Goal: Information Seeking & Learning: Learn about a topic

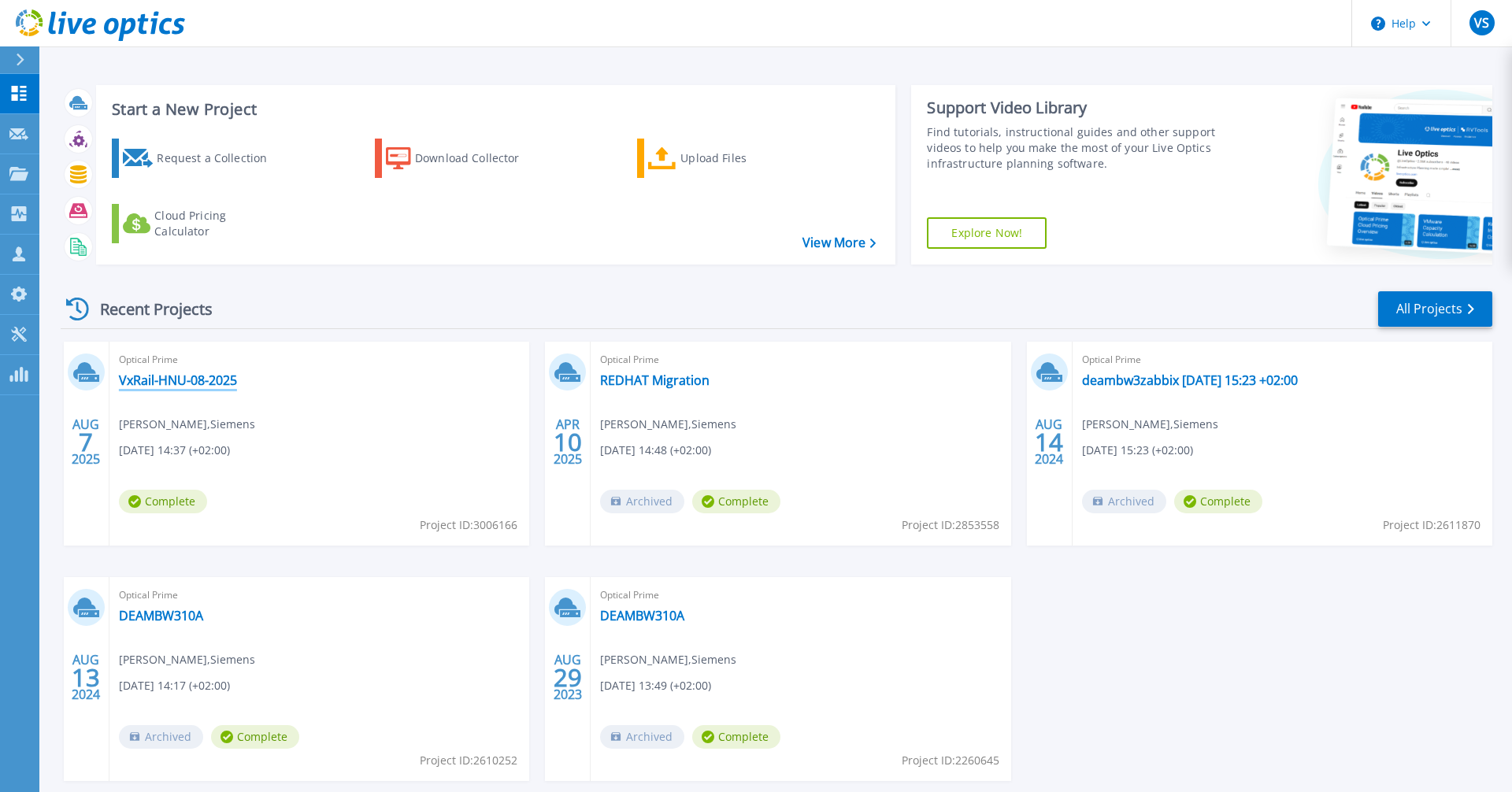
click at [189, 375] on link "VxRail-HNU-08-2025" at bounding box center [178, 381] width 118 height 16
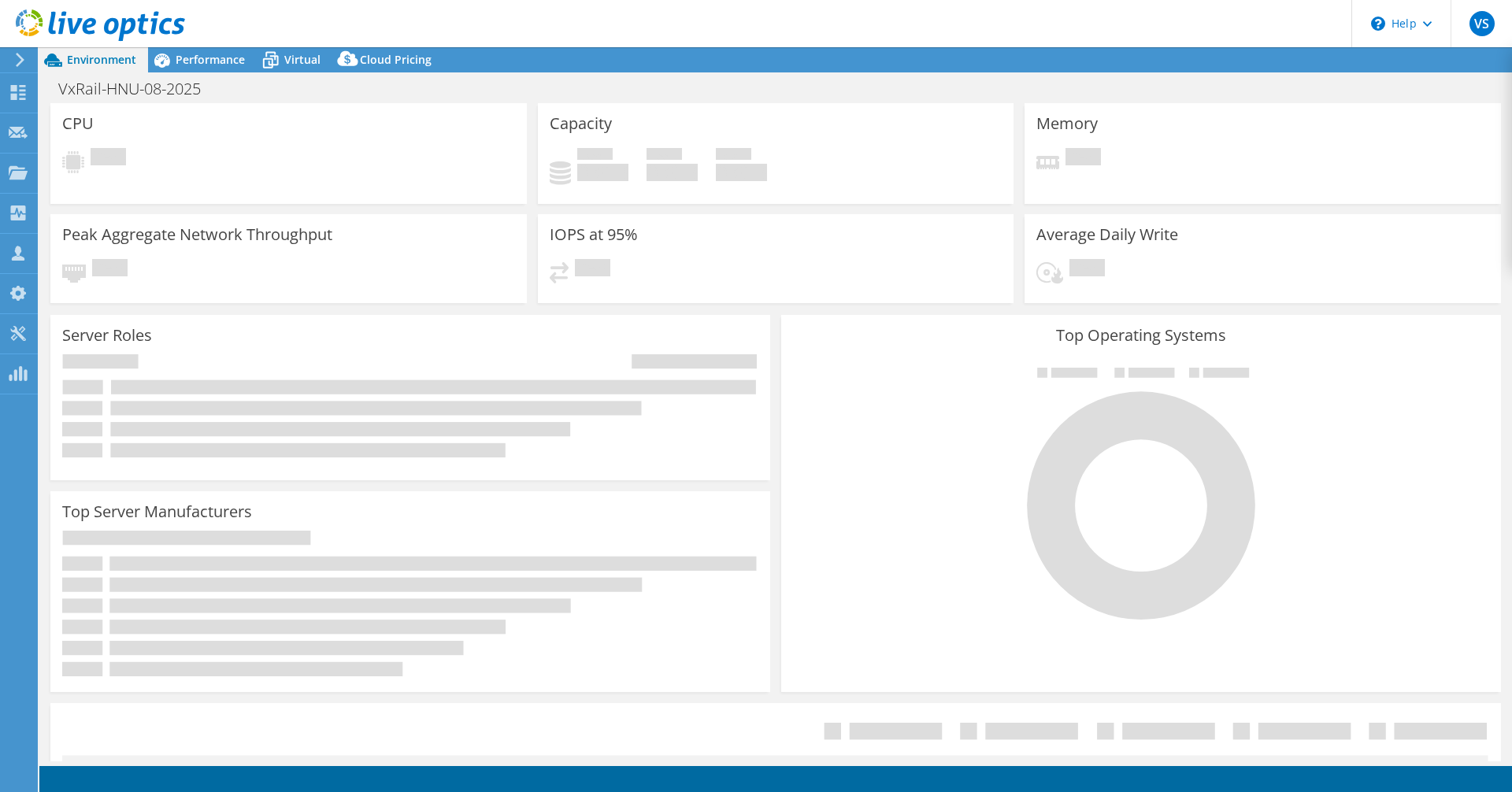
select select "USD"
select select "EUFrankfurt"
select select "EUR"
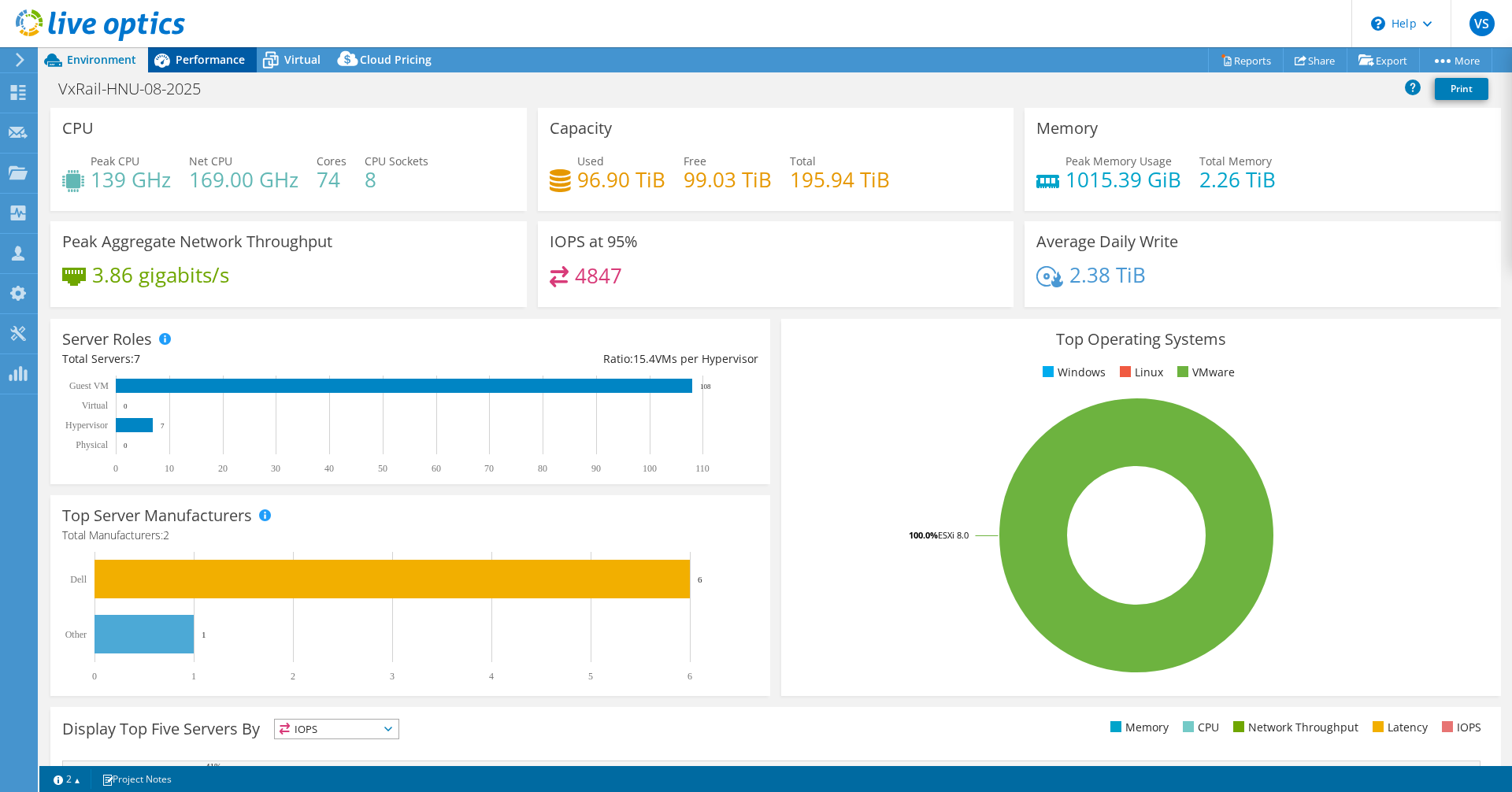
click at [193, 63] on span "Performance" at bounding box center [211, 59] width 70 height 15
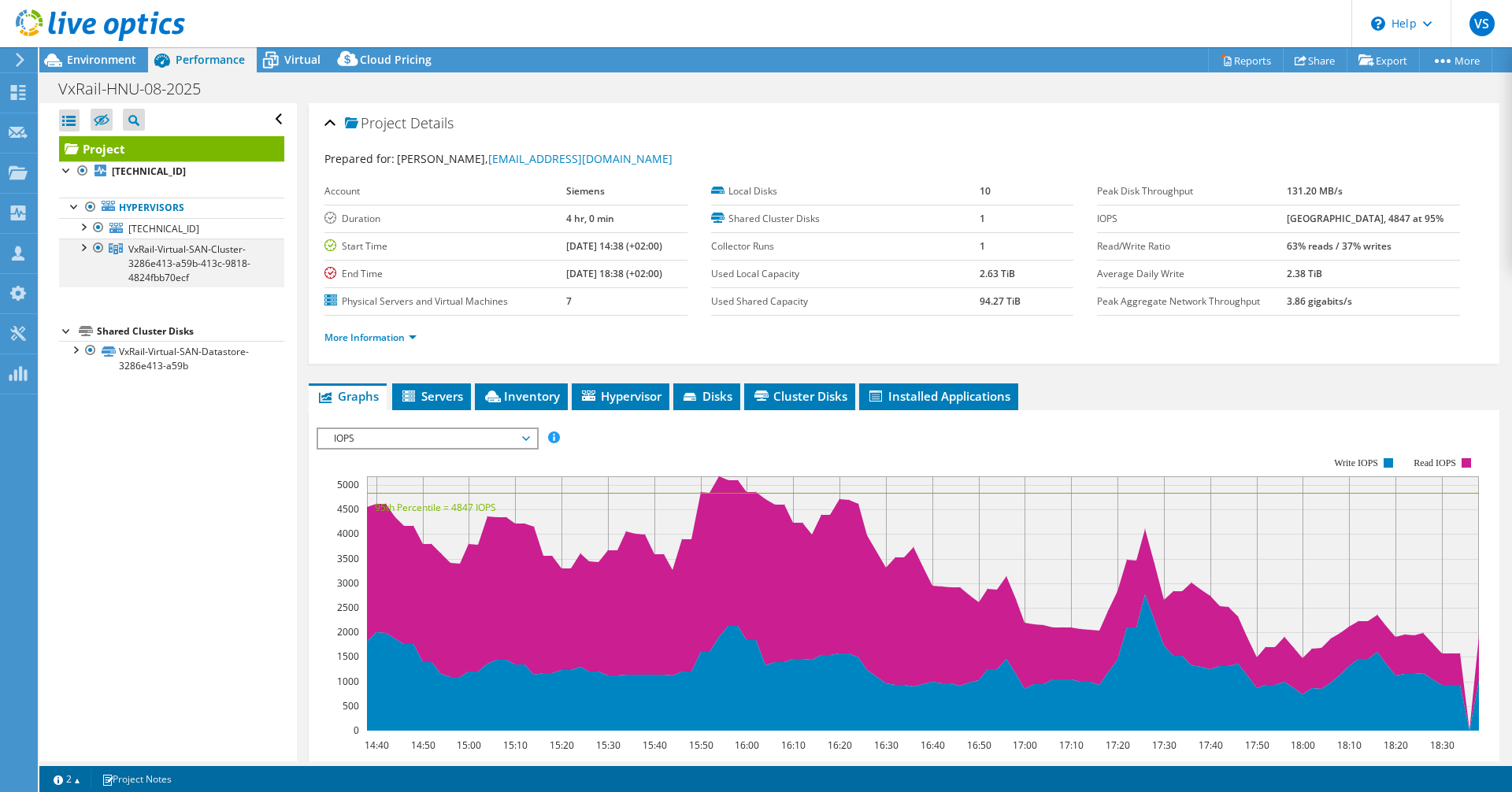
click at [87, 248] on div at bounding box center [83, 247] width 16 height 16
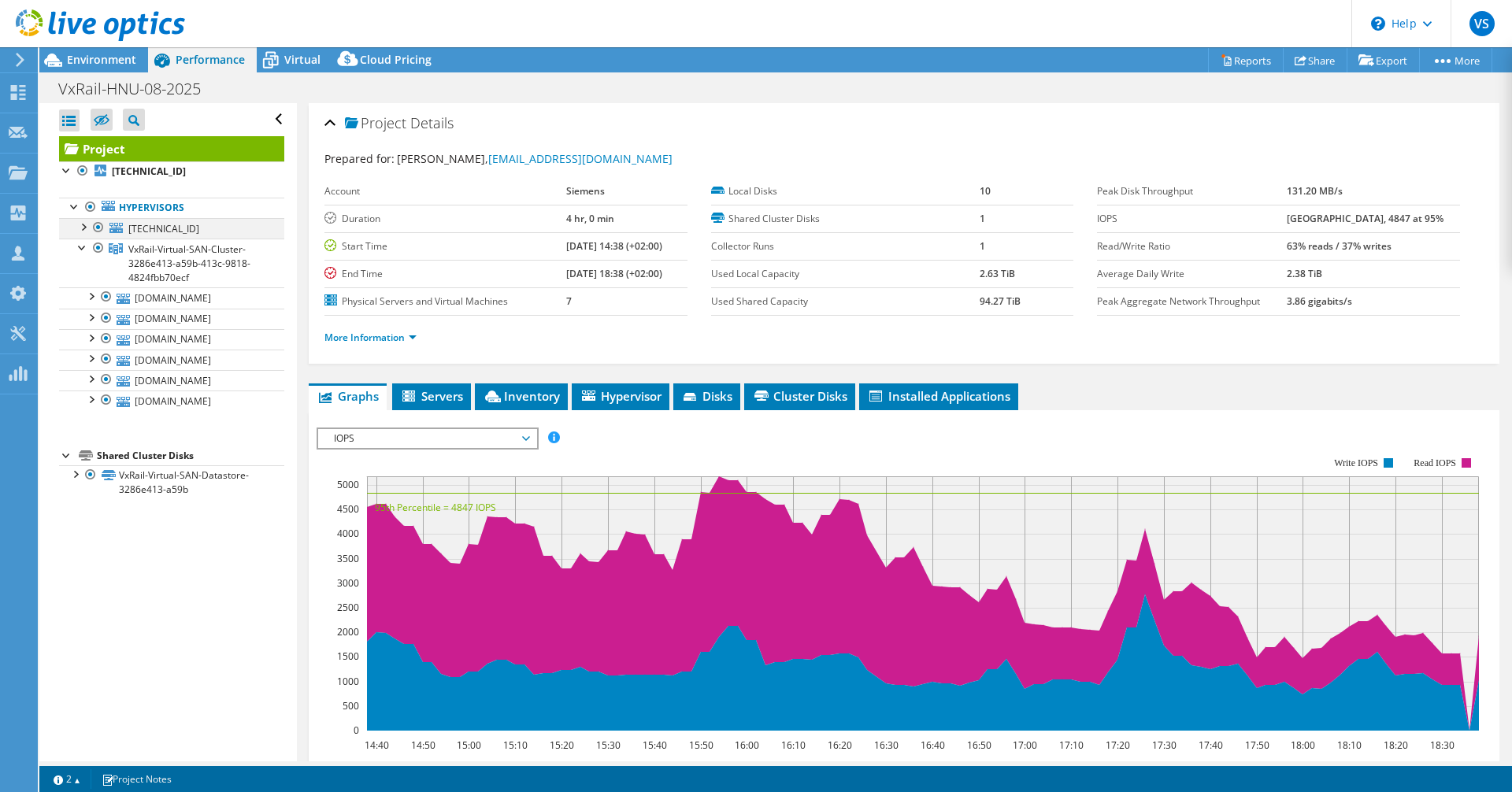
click at [87, 223] on div at bounding box center [83, 226] width 16 height 16
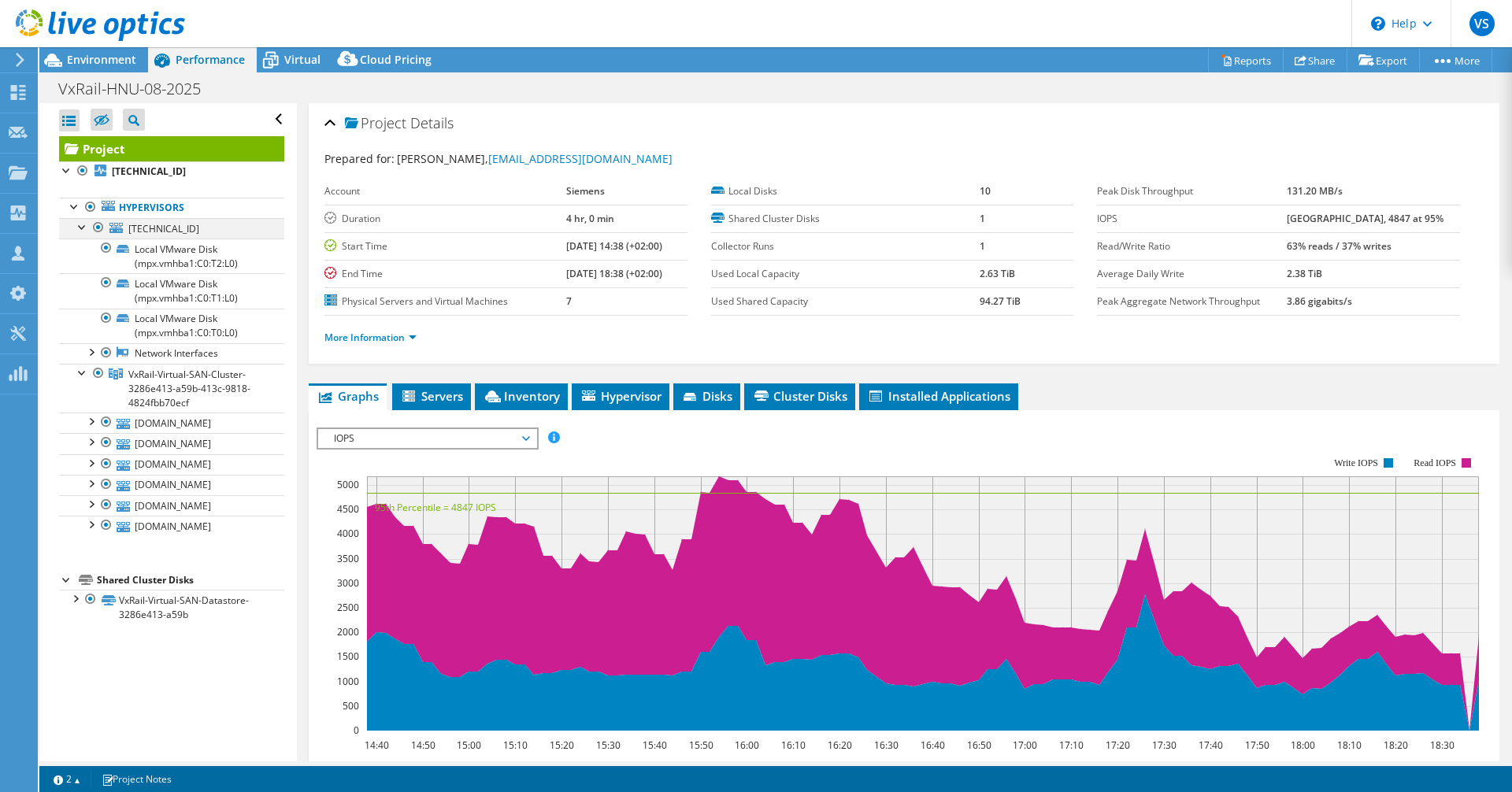
click at [78, 227] on div at bounding box center [83, 226] width 16 height 16
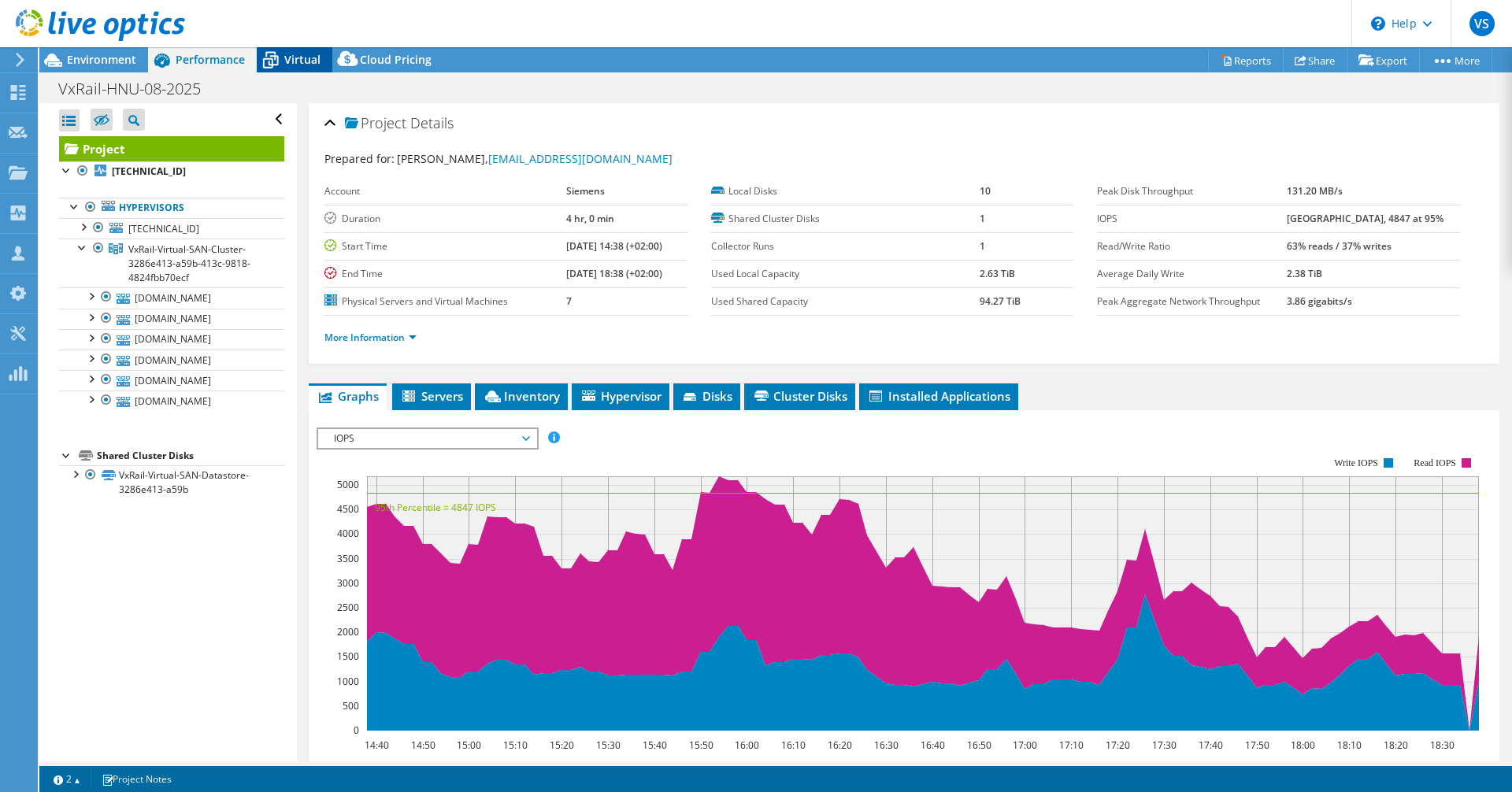
click at [297, 62] on span "Virtual" at bounding box center [302, 59] width 37 height 15
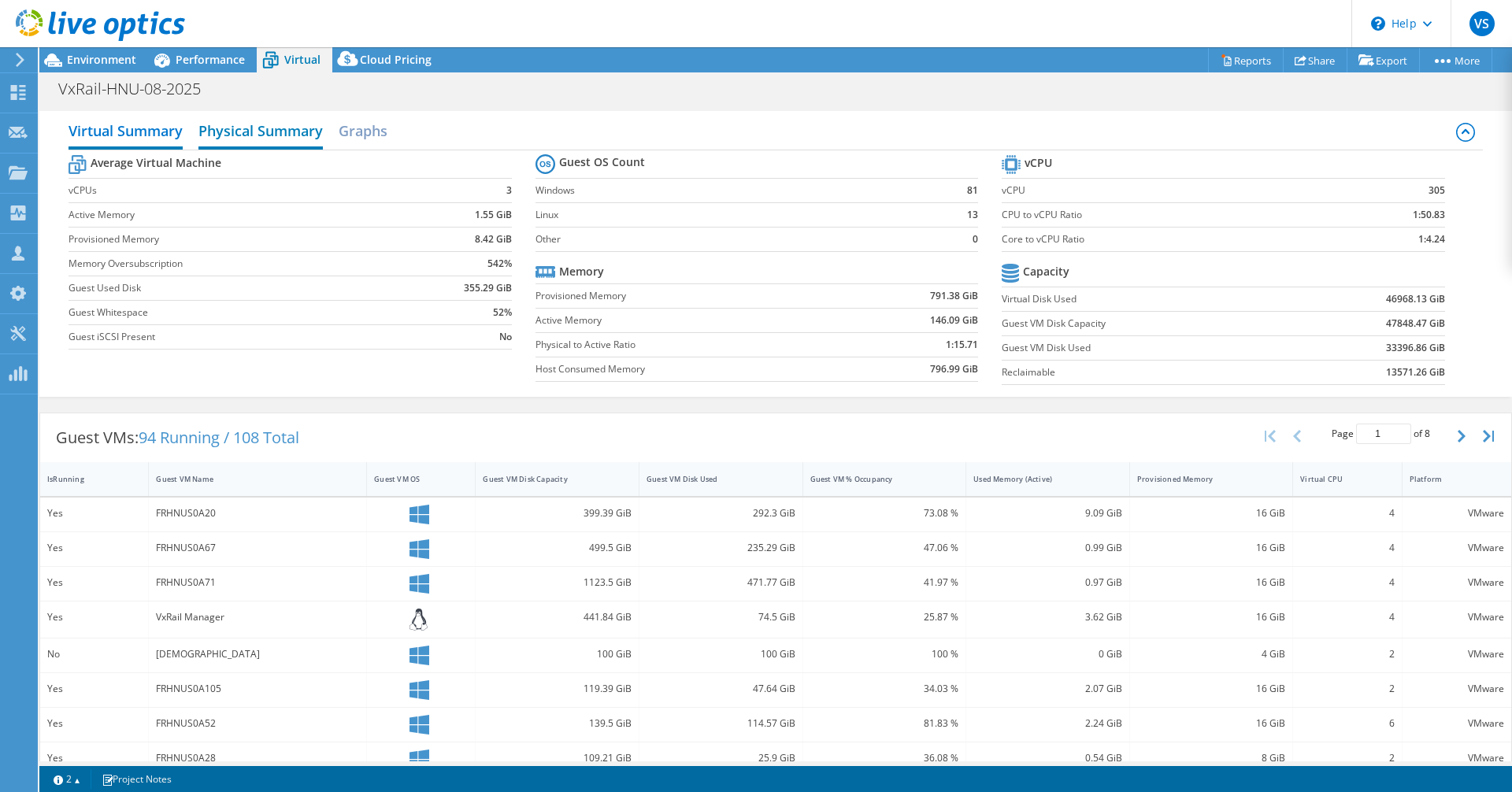
click at [240, 134] on h2 "Physical Summary" at bounding box center [260, 132] width 124 height 35
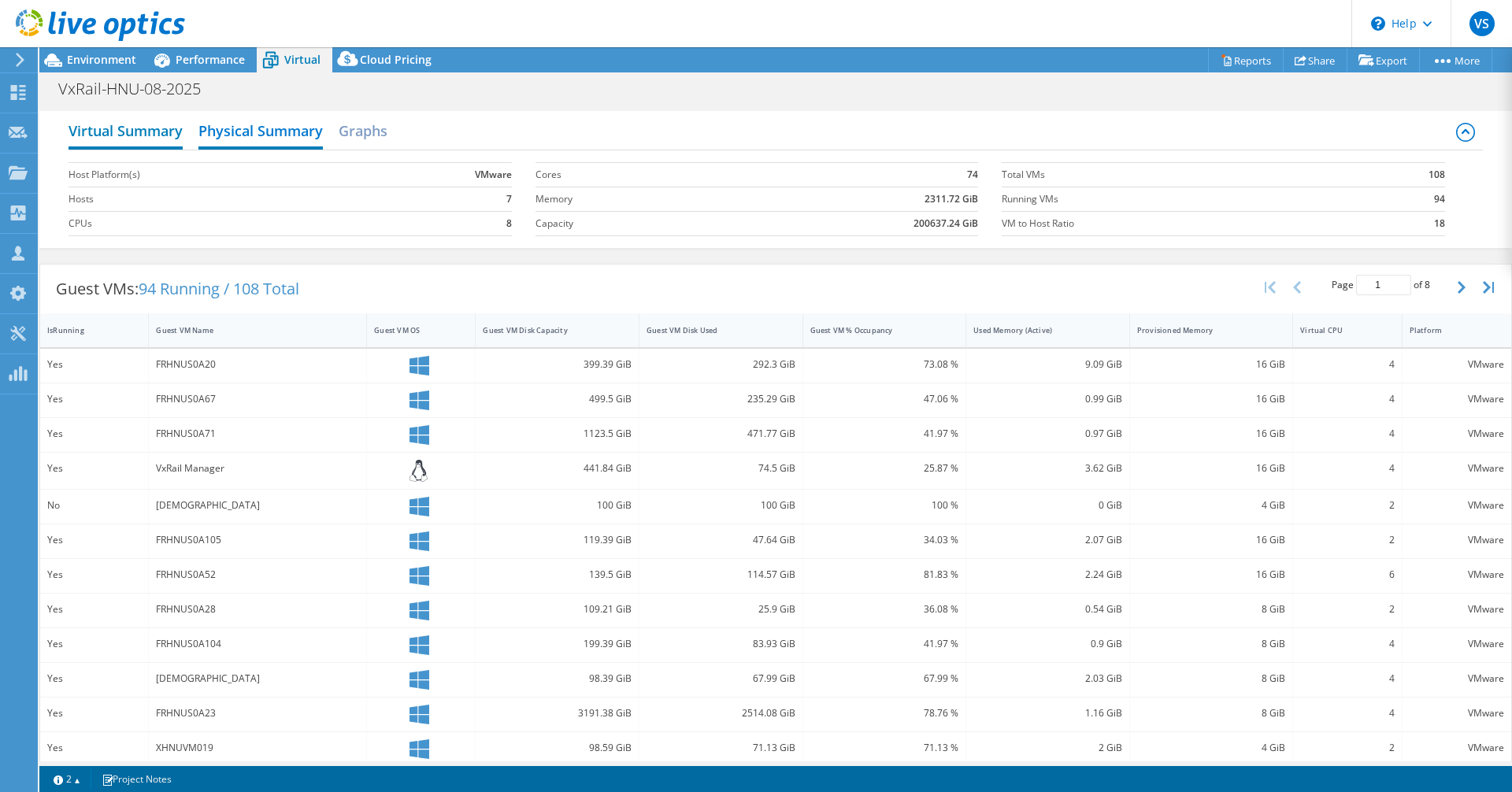
click at [147, 130] on h2 "Virtual Summary" at bounding box center [126, 132] width 114 height 35
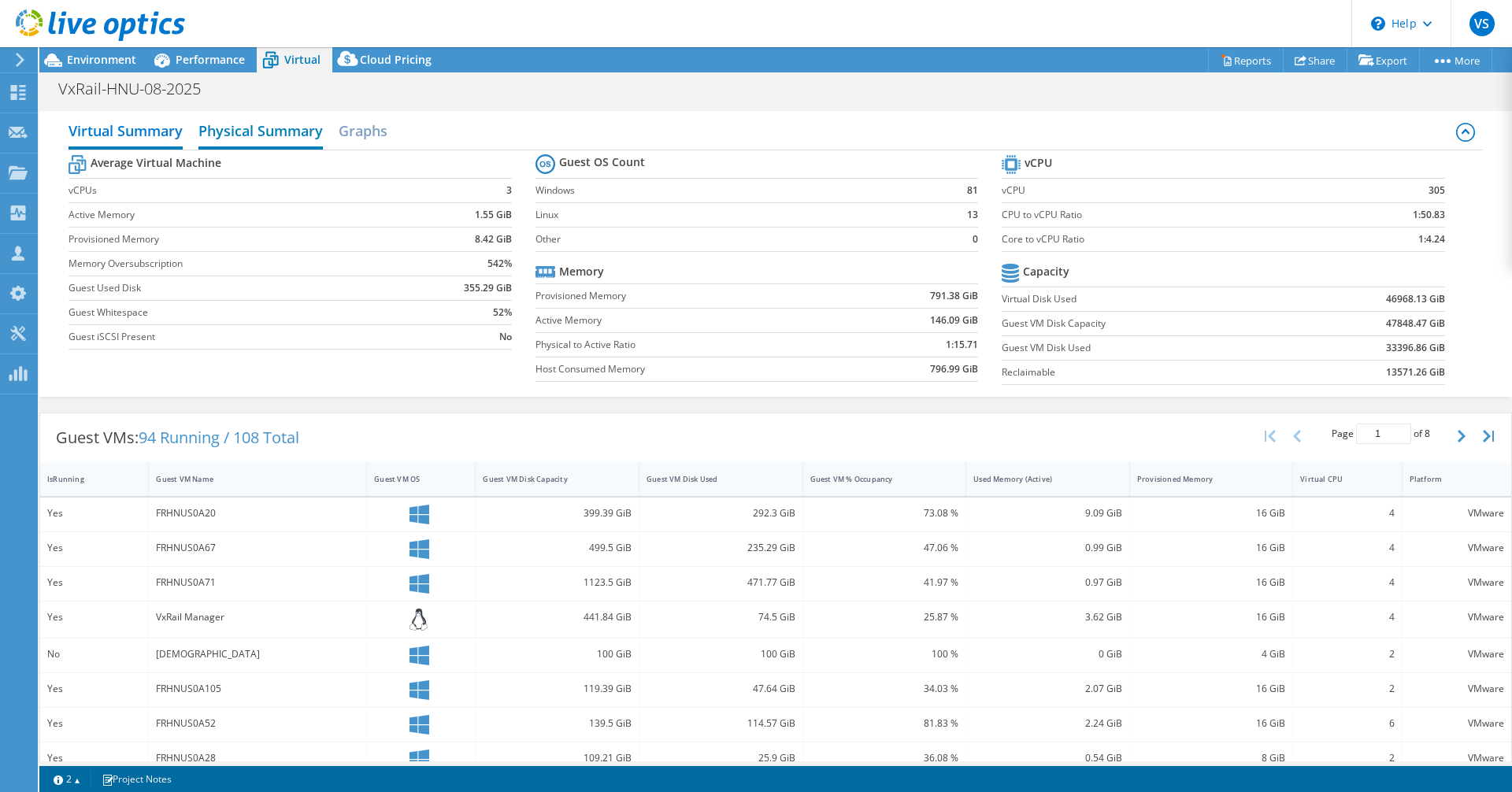
click at [293, 125] on h2 "Physical Summary" at bounding box center [260, 132] width 124 height 35
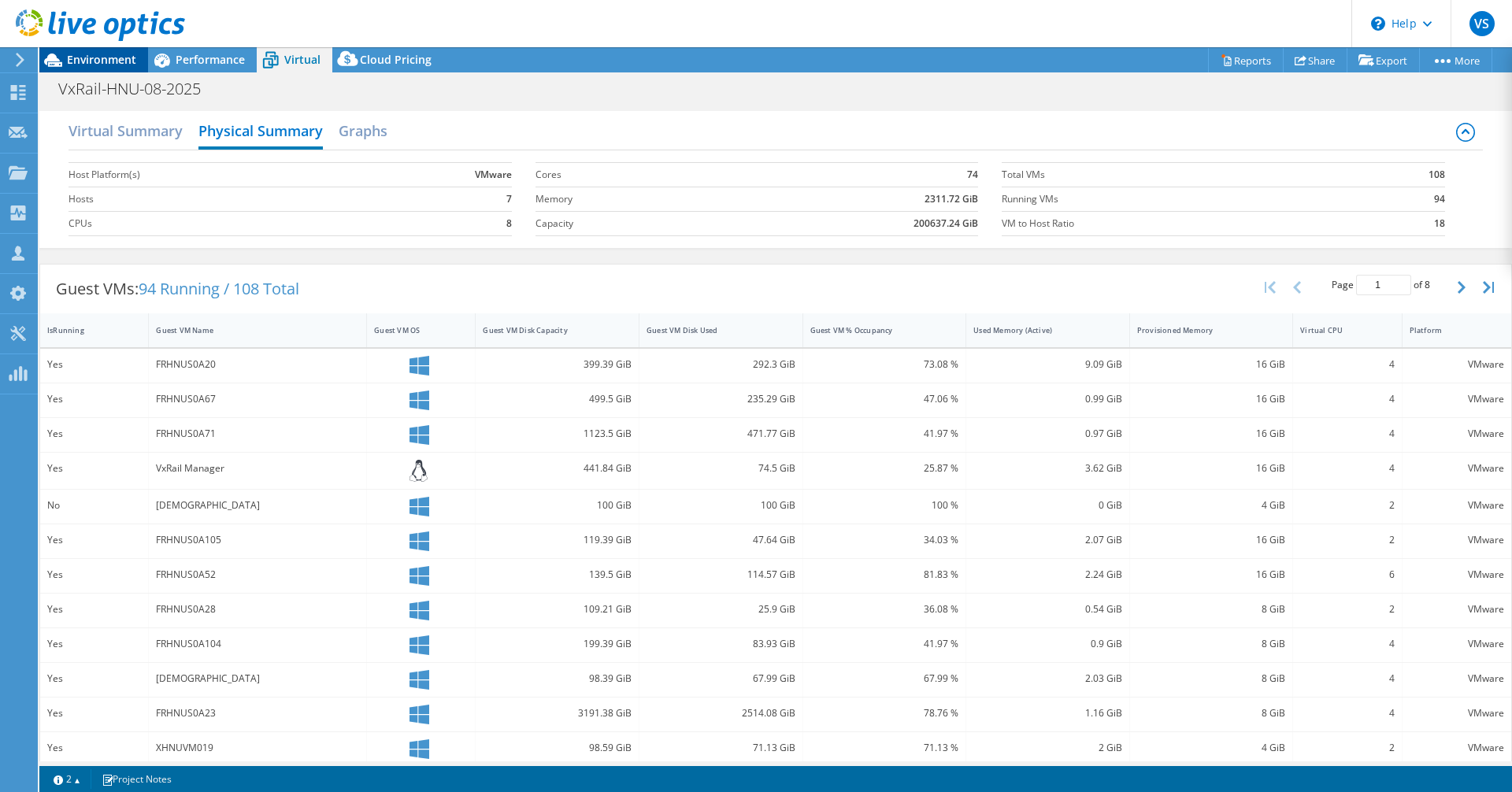
click at [76, 59] on span "Environment" at bounding box center [102, 59] width 70 height 15
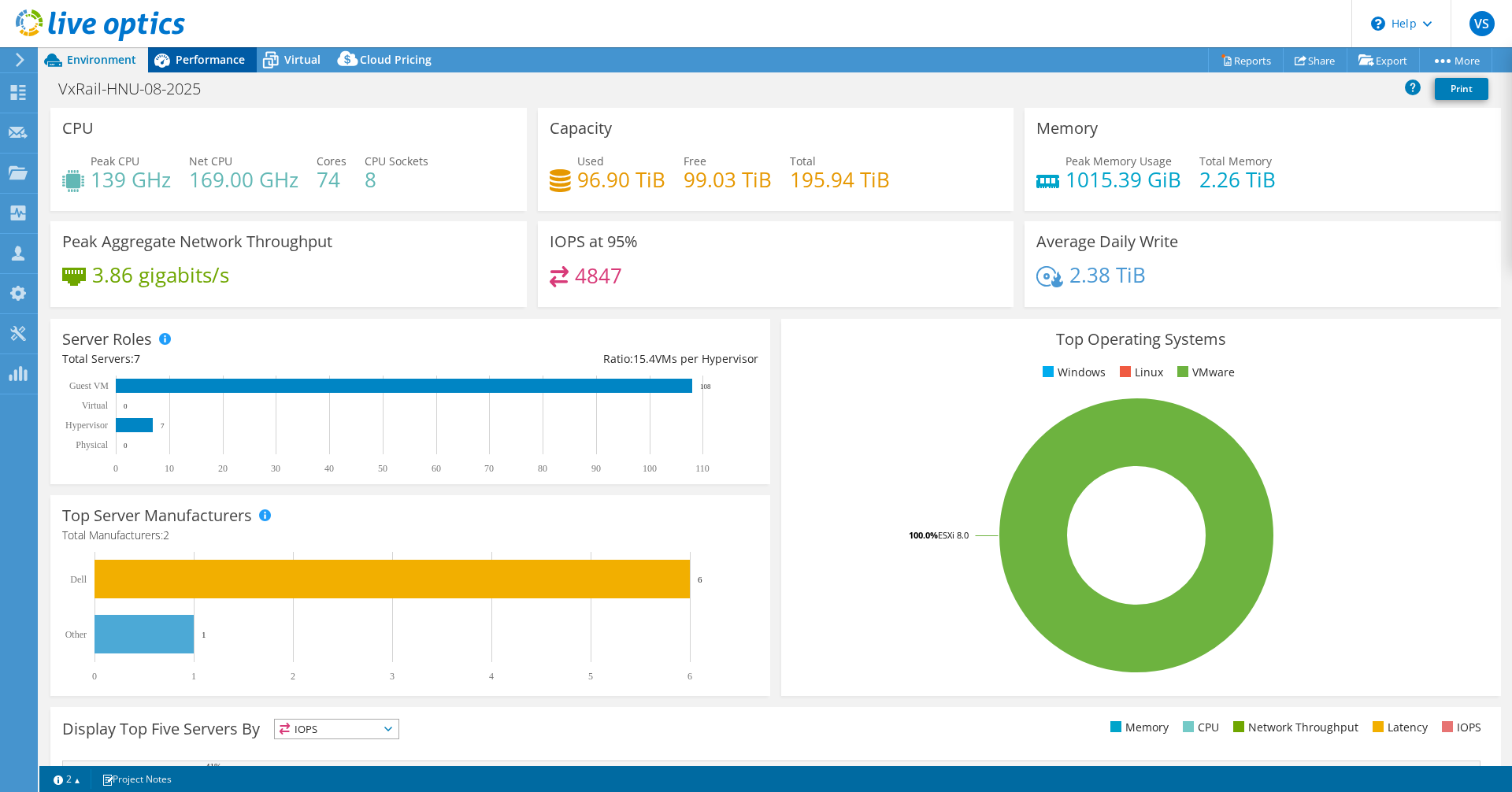
click at [205, 68] on div "Performance" at bounding box center [203, 60] width 109 height 25
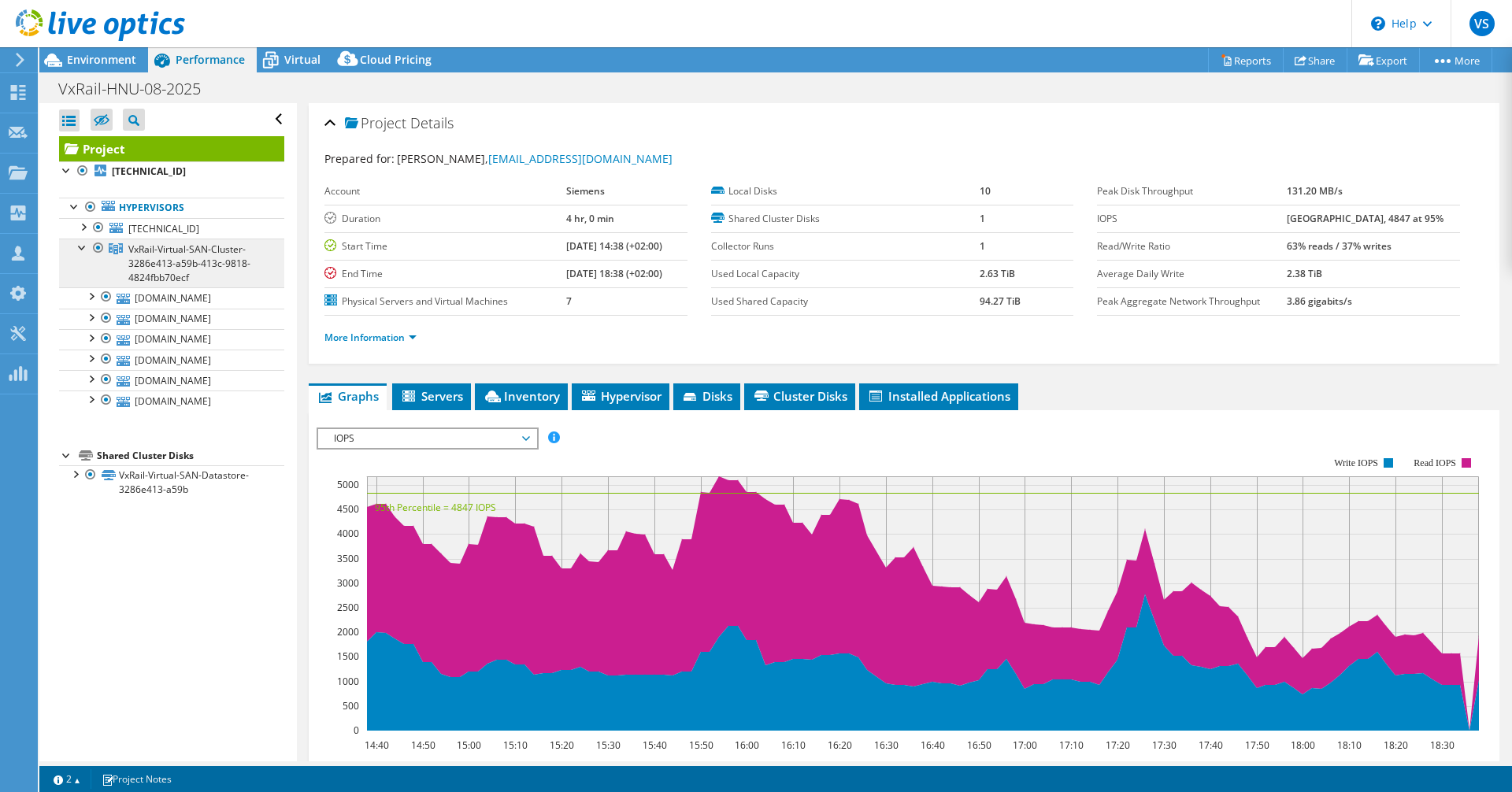
click at [147, 256] on span "VxRail-Virtual-SAN-Cluster-3286e413-a59b-413c-9818-4824fbb70ecf" at bounding box center [189, 263] width 122 height 42
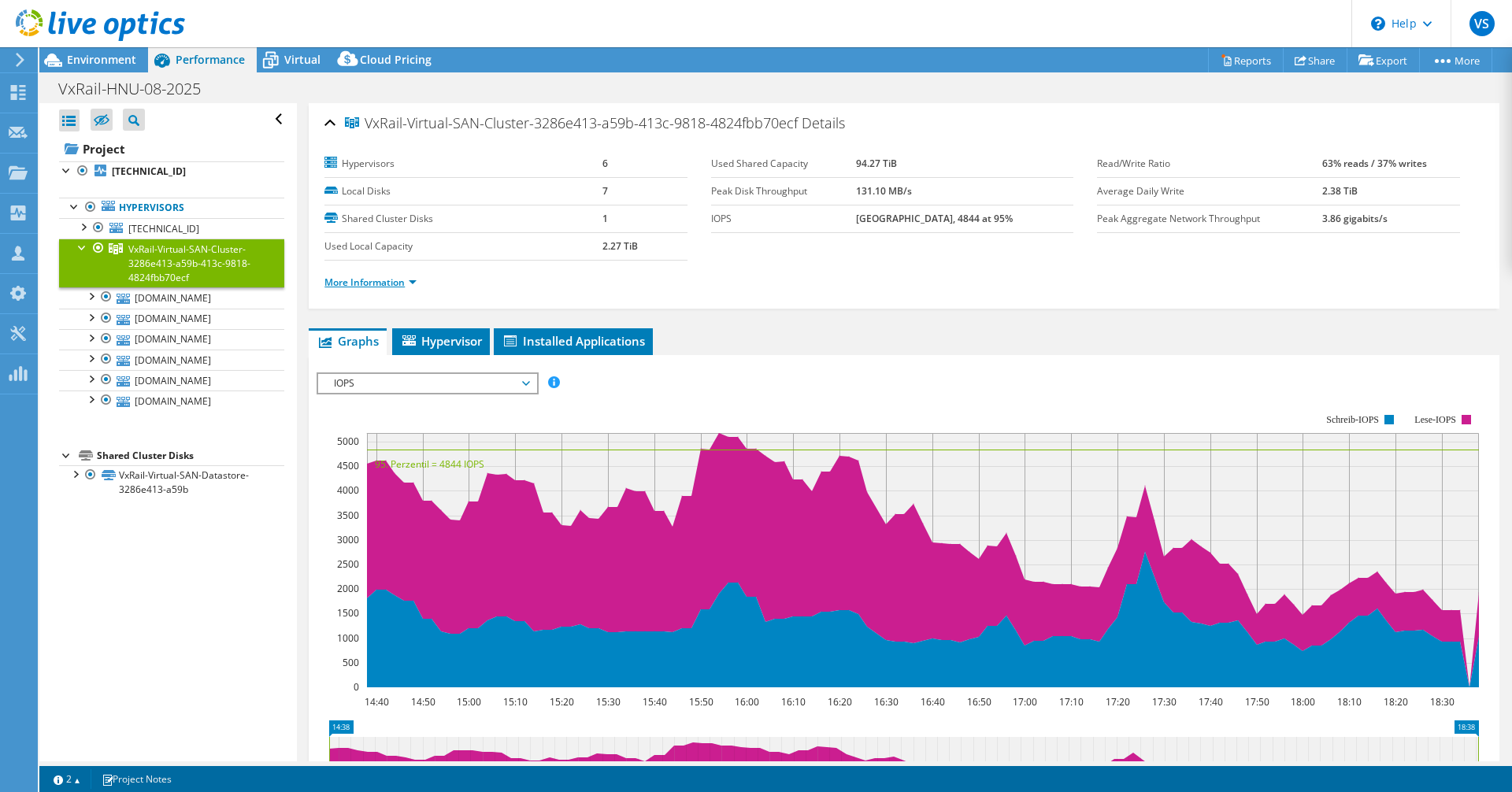
click at [407, 279] on link "More Information" at bounding box center [370, 282] width 92 height 13
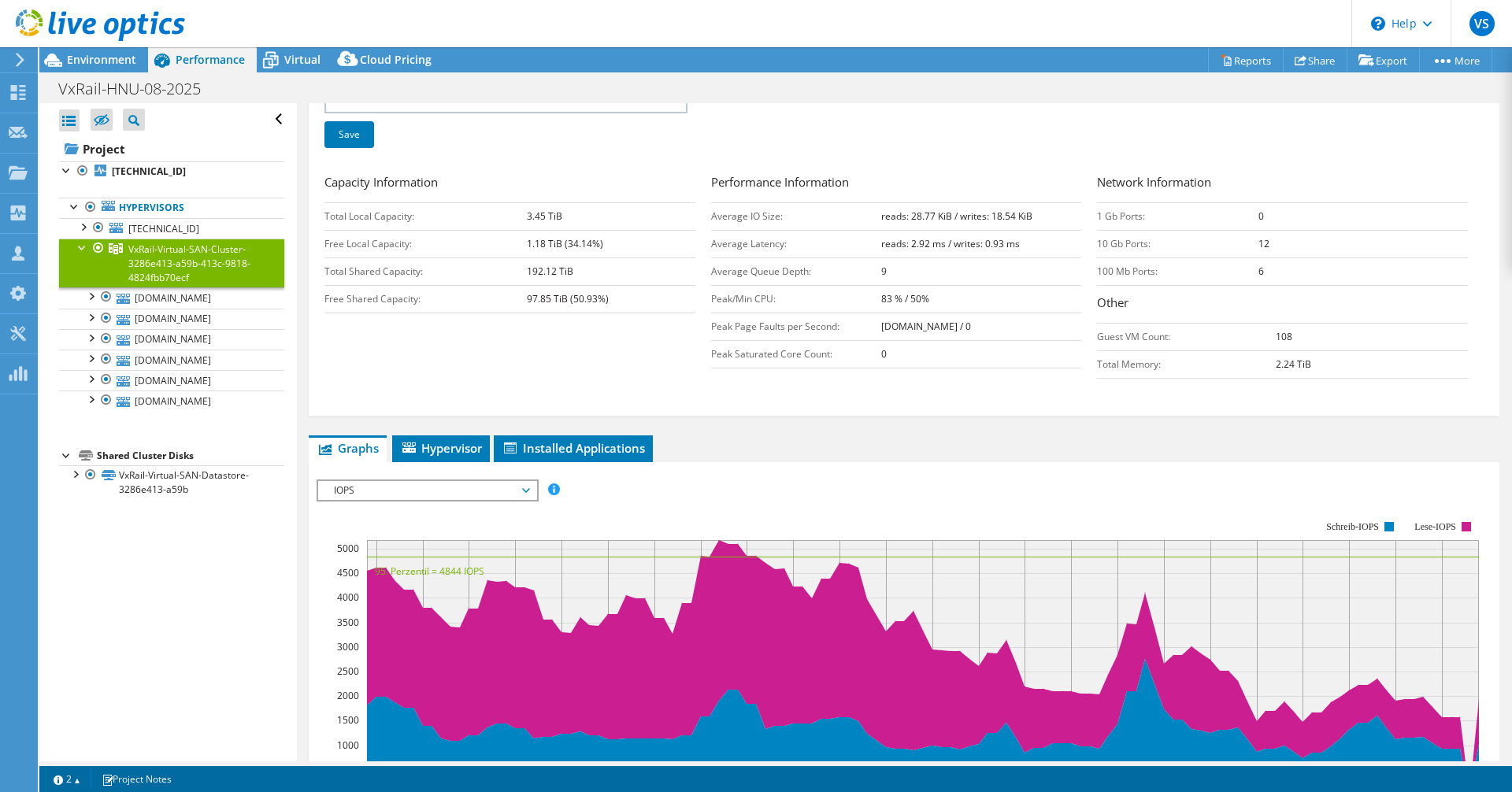
scroll to position [259, 0]
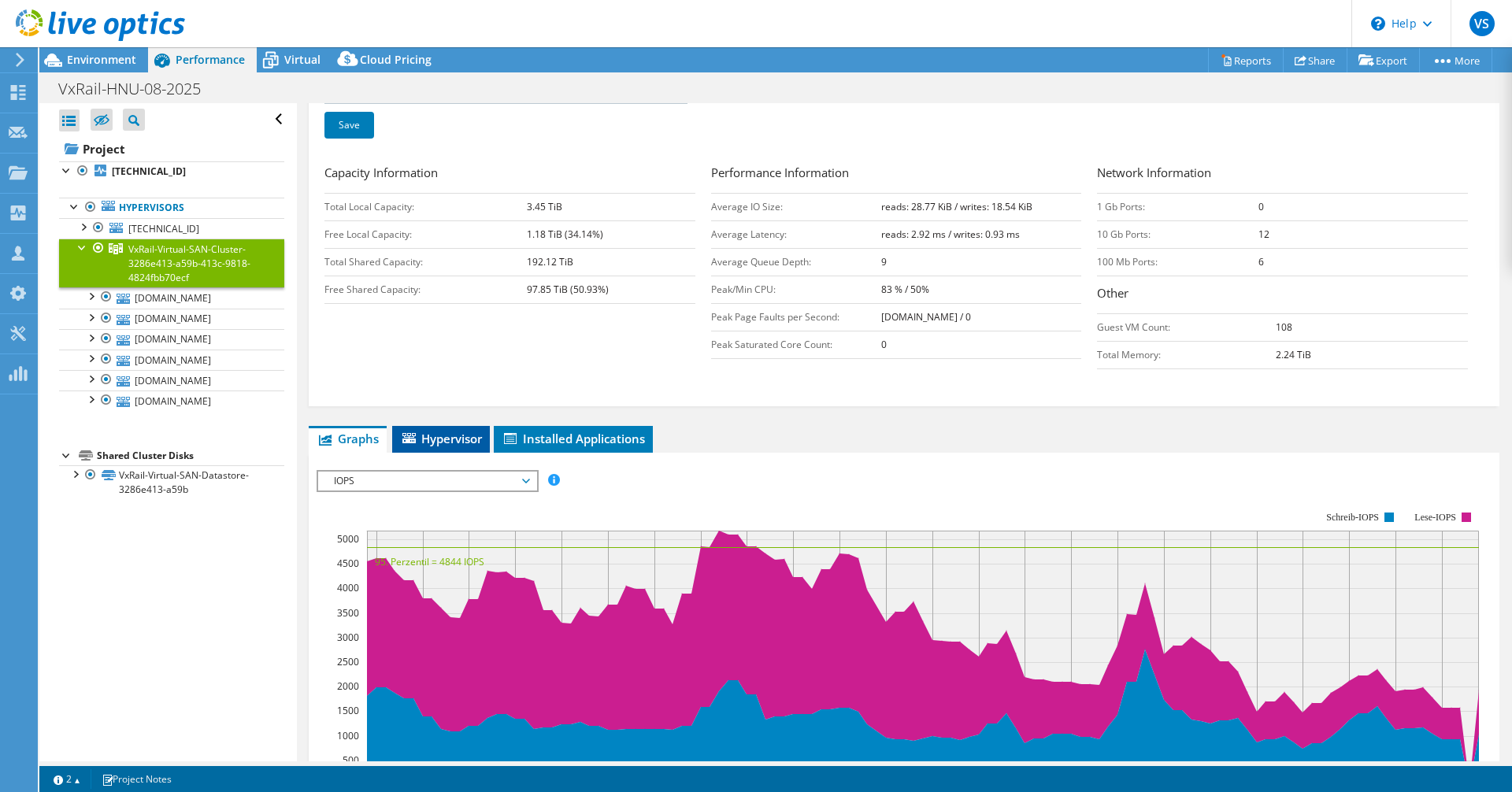
click at [448, 435] on span "Hypervisor" at bounding box center [441, 439] width 82 height 16
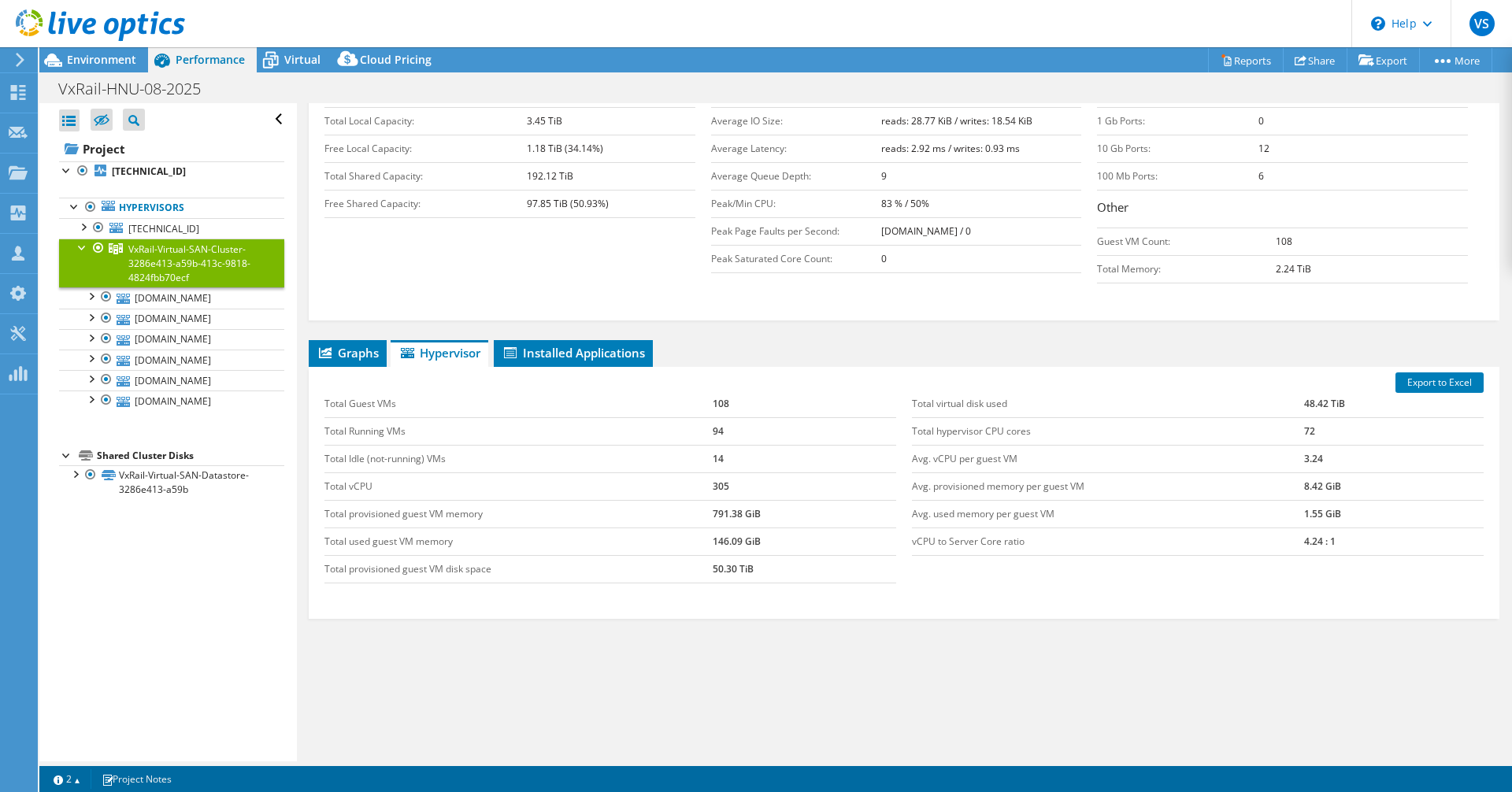
scroll to position [345, 0]
click at [214, 309] on link "[DOMAIN_NAME]" at bounding box center [172, 318] width 225 height 21
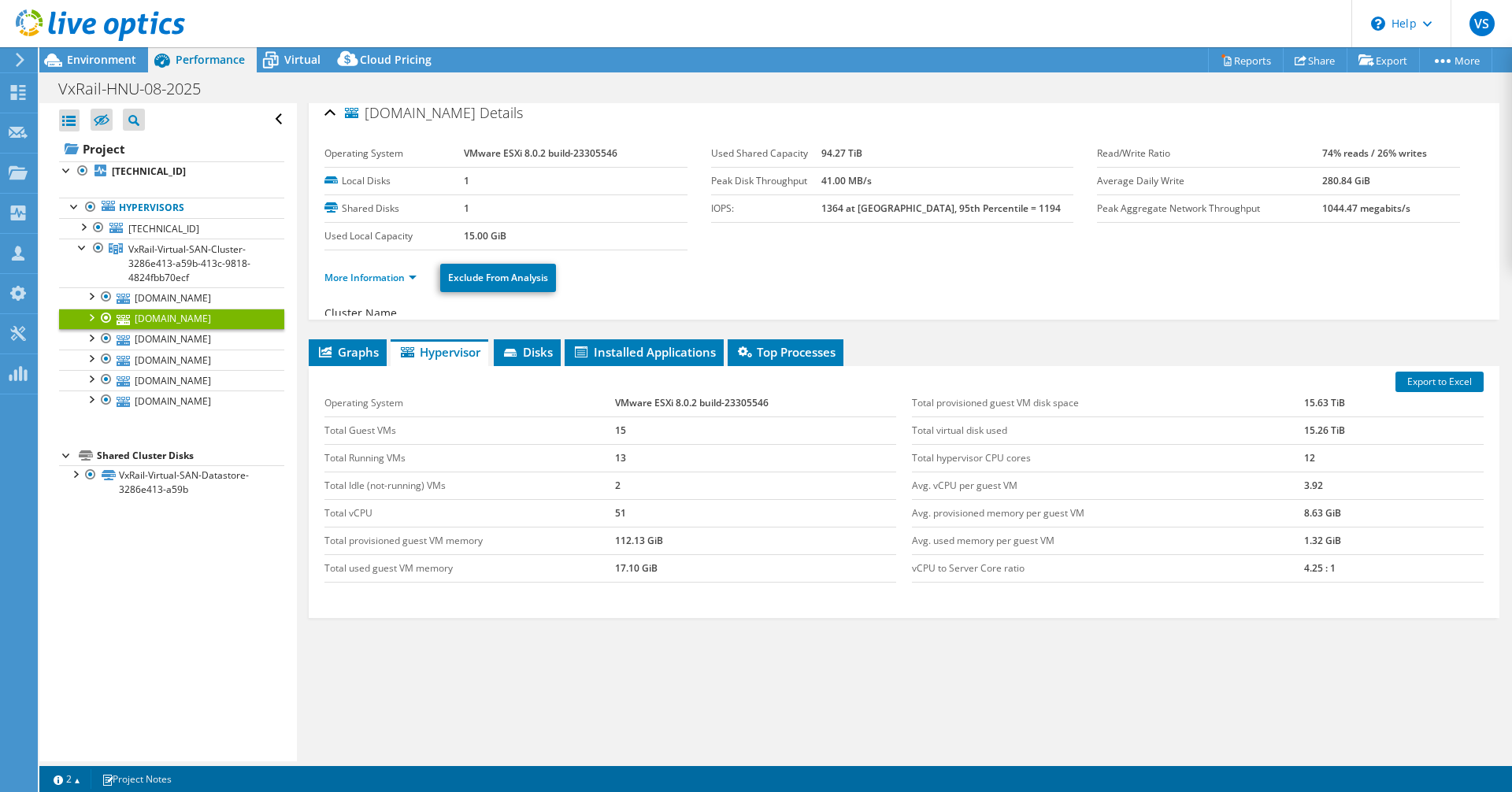
scroll to position [0, 0]
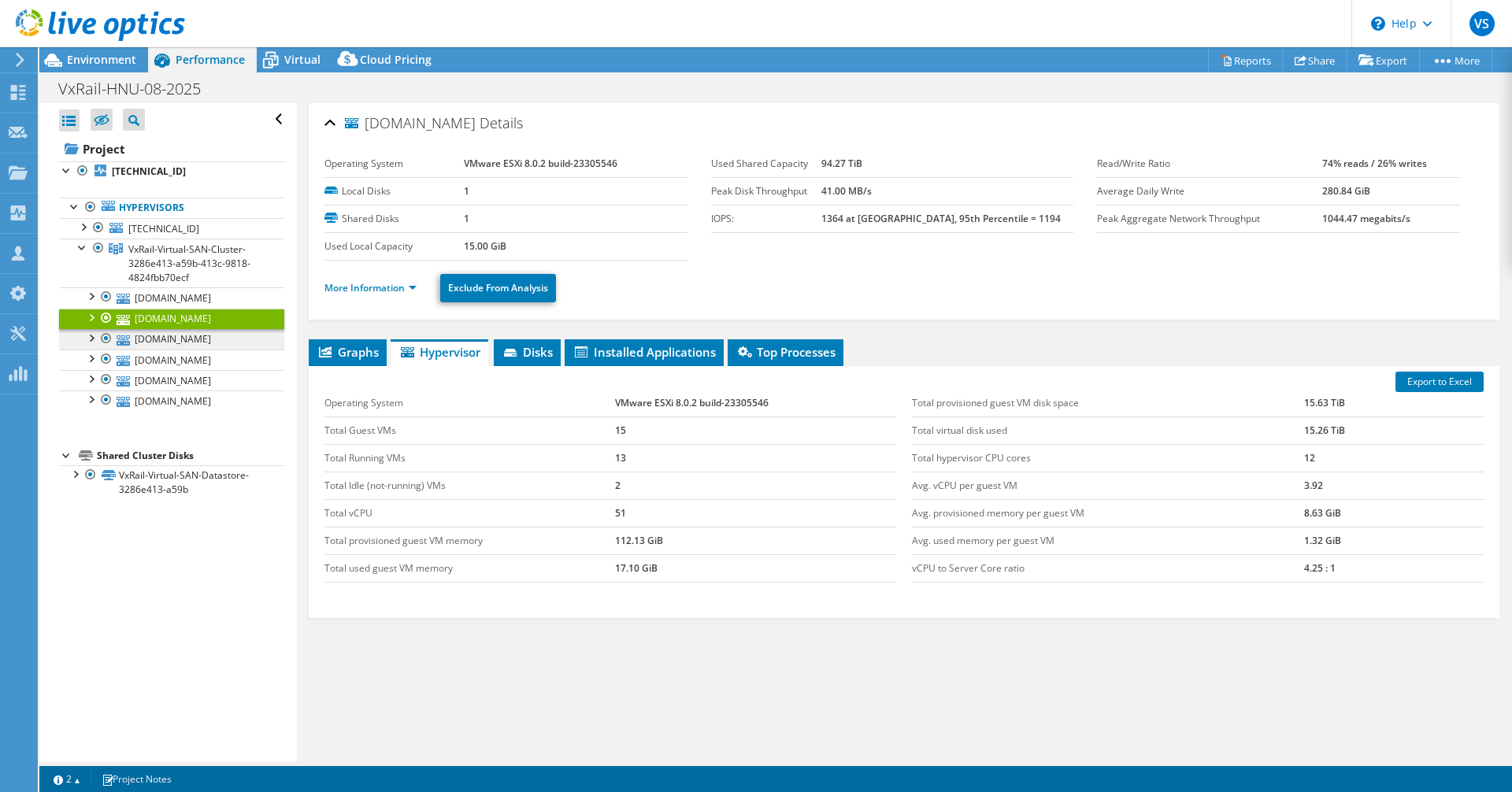
click at [158, 336] on link "[DOMAIN_NAME]" at bounding box center [172, 339] width 225 height 21
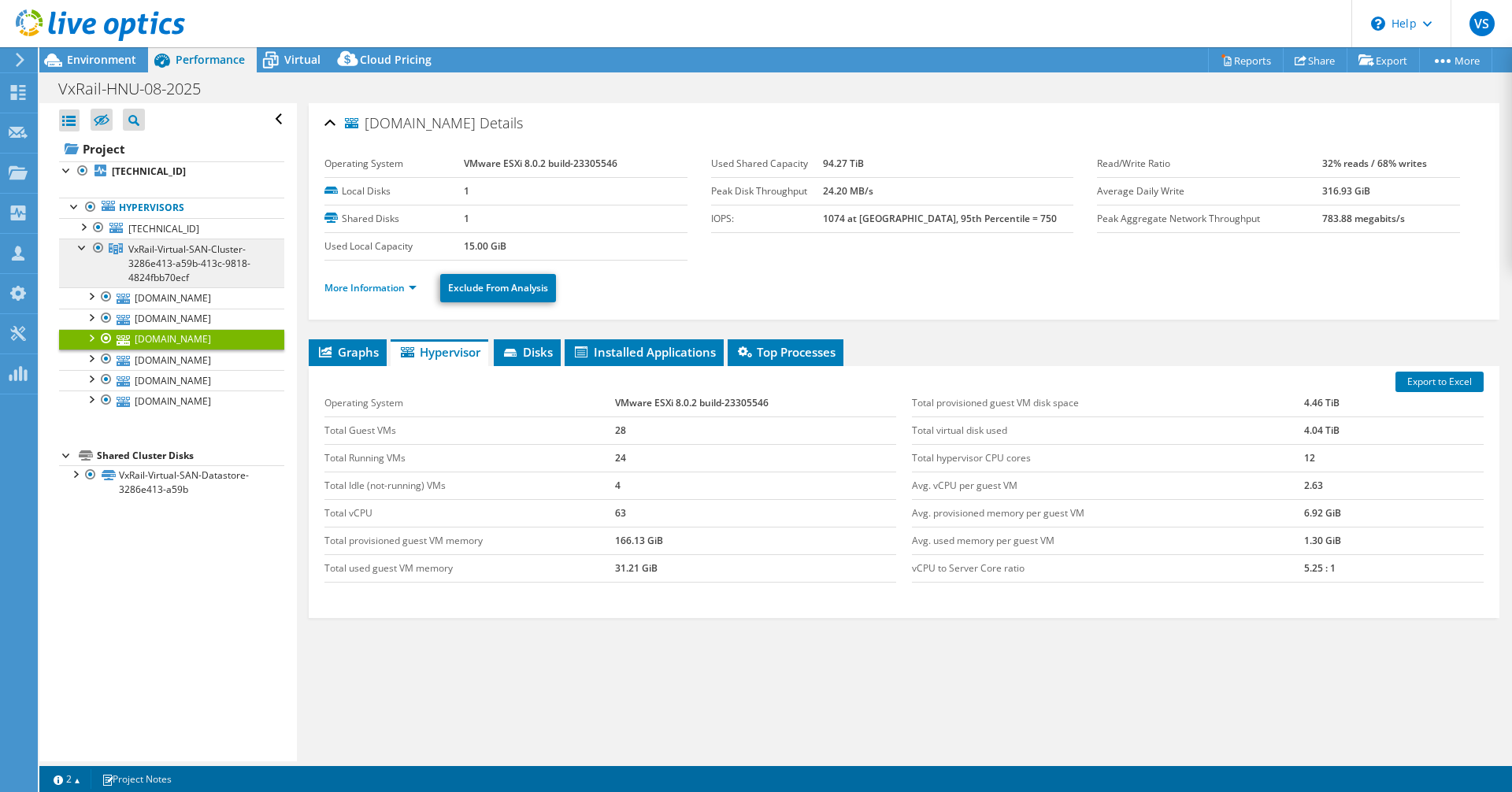
click at [177, 265] on span "VxRail-Virtual-SAN-Cluster-3286e413-a59b-413c-9818-4824fbb70ecf" at bounding box center [189, 263] width 122 height 42
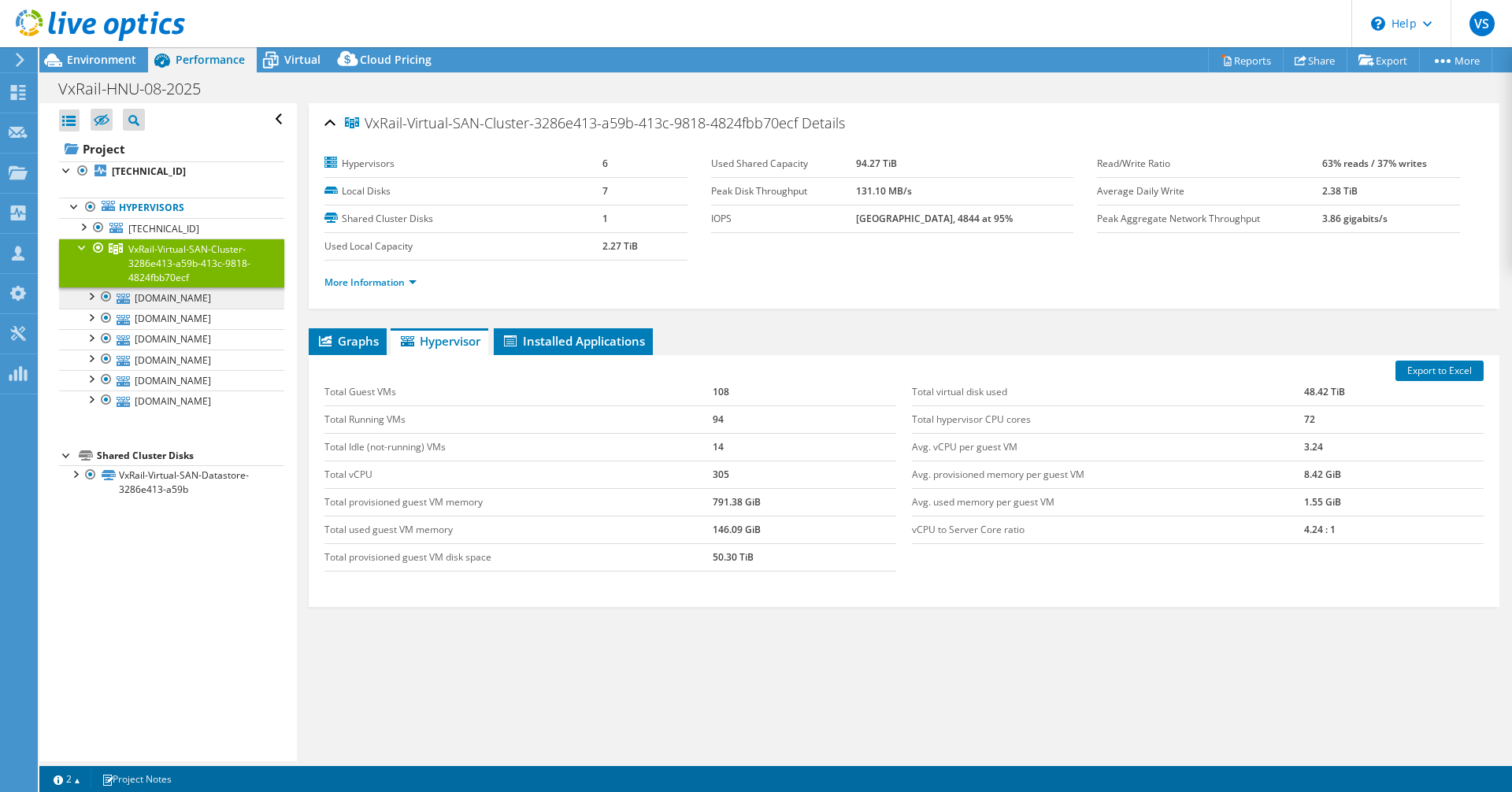
click at [236, 299] on link "[DOMAIN_NAME]" at bounding box center [172, 298] width 225 height 21
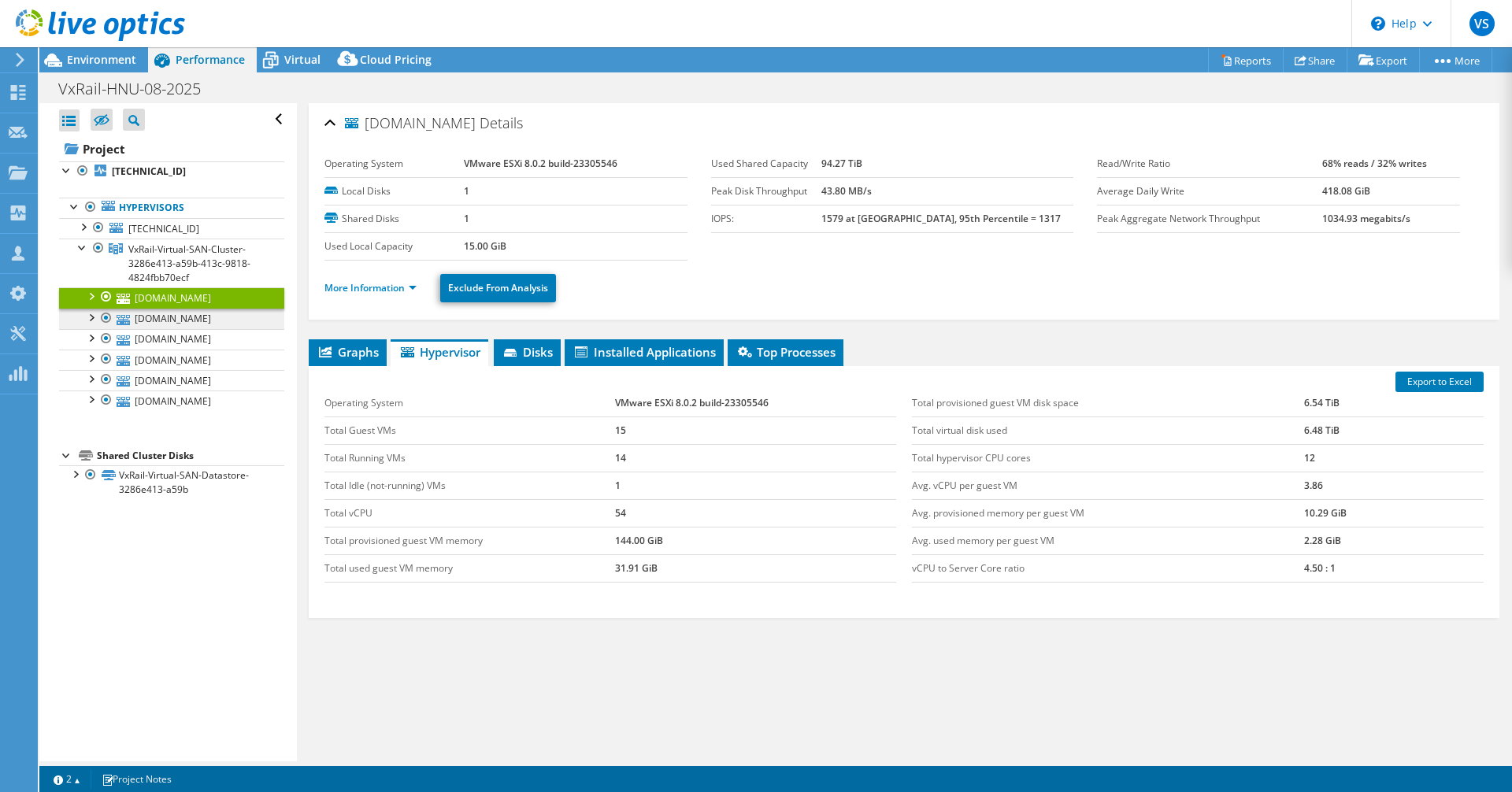
click at [215, 321] on link "[DOMAIN_NAME]" at bounding box center [172, 318] width 225 height 21
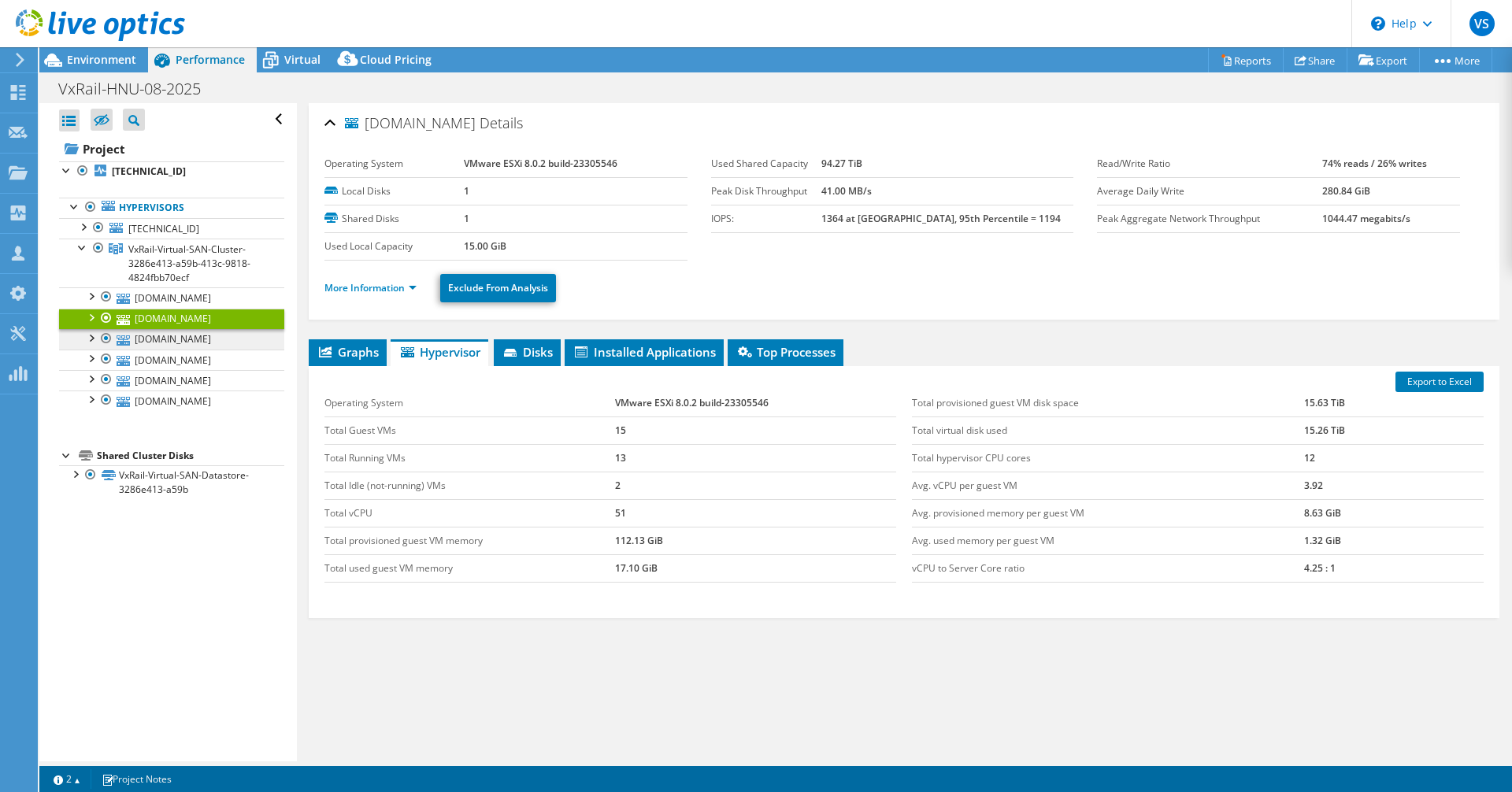
click at [214, 340] on link "[DOMAIN_NAME]" at bounding box center [172, 339] width 225 height 21
click at [209, 367] on link "[DOMAIN_NAME]" at bounding box center [172, 359] width 225 height 21
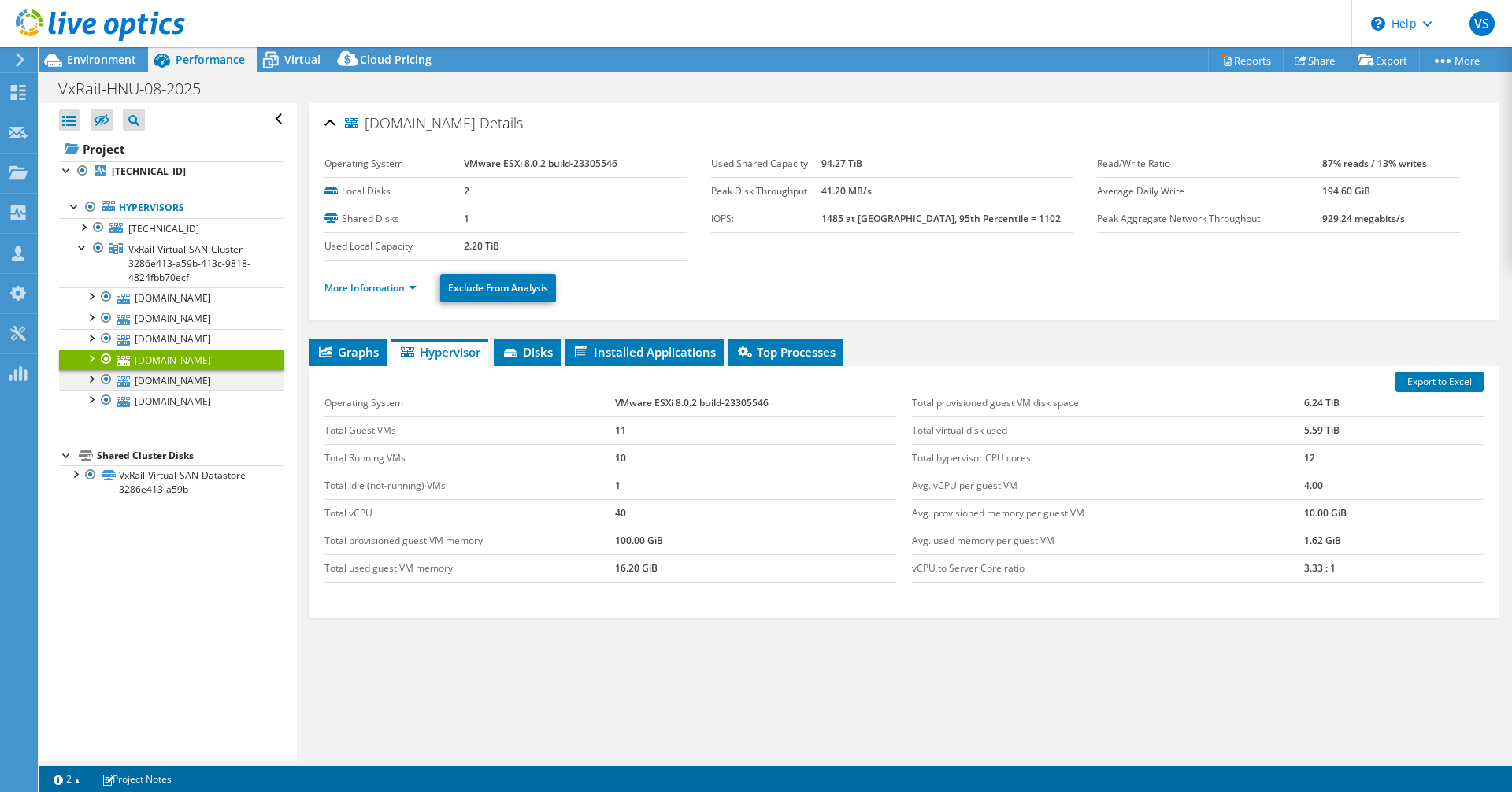
click at [208, 383] on link "[DOMAIN_NAME]" at bounding box center [172, 380] width 225 height 21
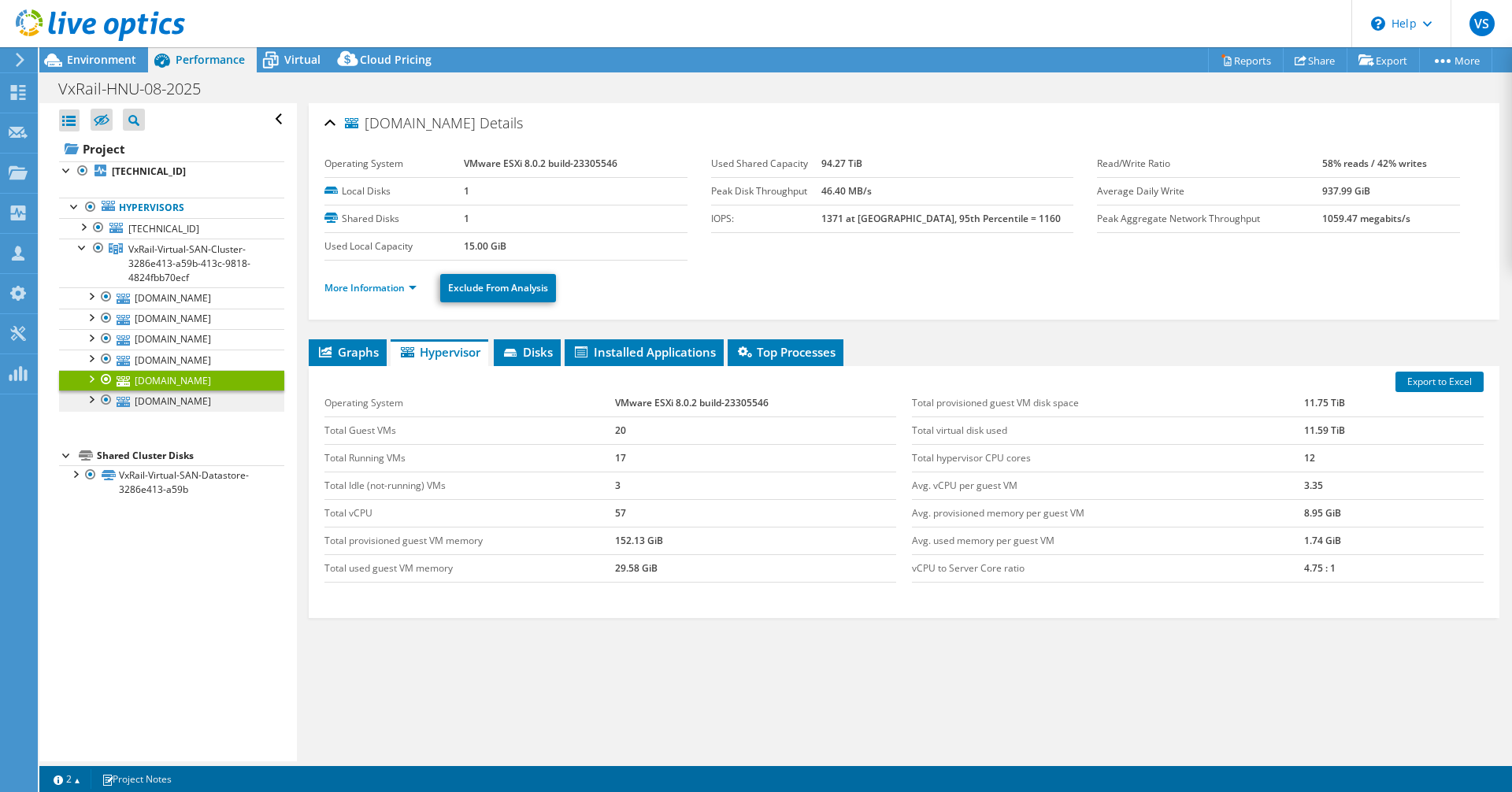
click at [202, 409] on link "[DOMAIN_NAME]" at bounding box center [172, 400] width 225 height 21
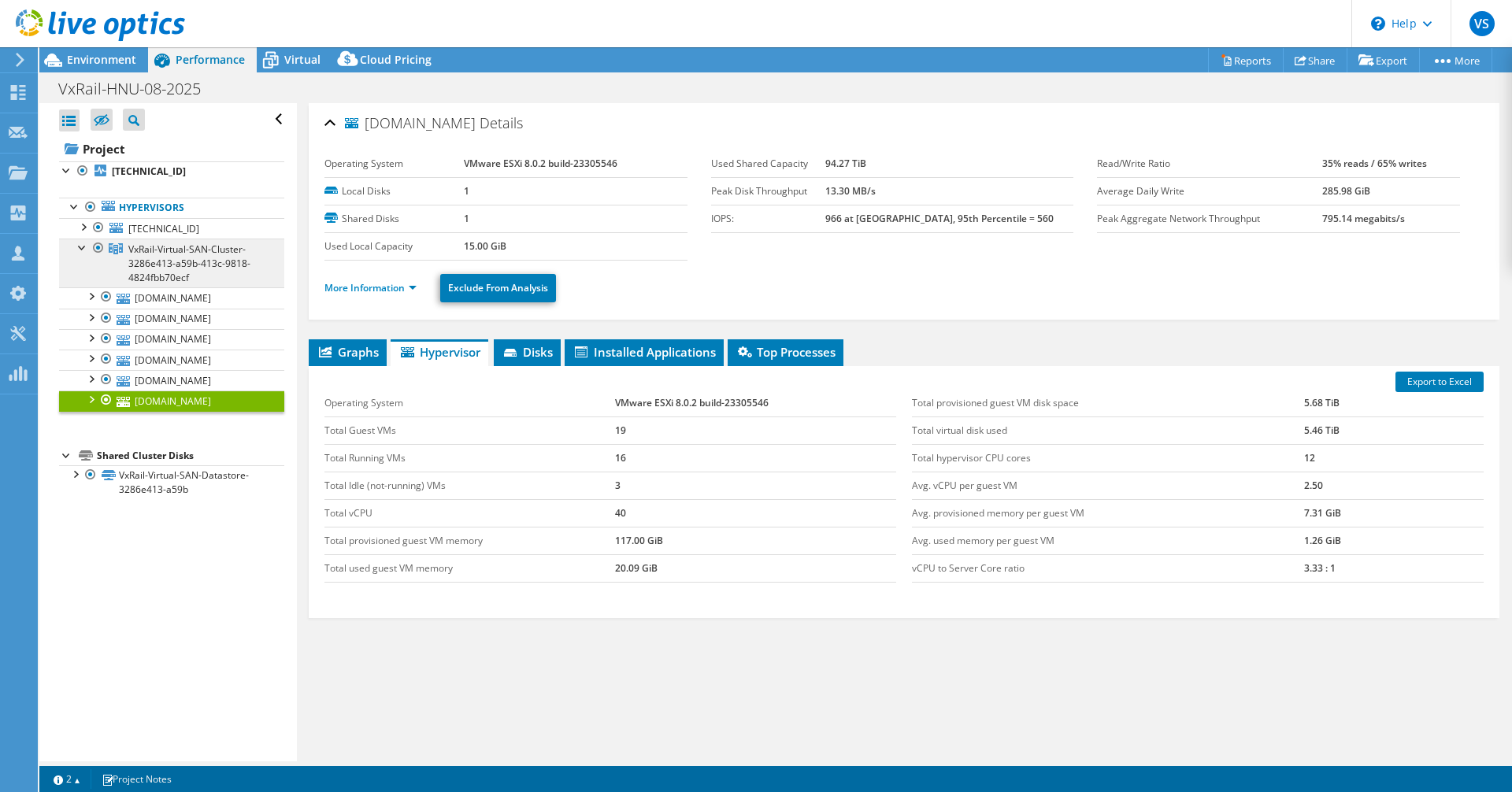
click at [189, 265] on span "VxRail-Virtual-SAN-Cluster-3286e413-a59b-413c-9818-4824fbb70ecf" at bounding box center [189, 263] width 122 height 42
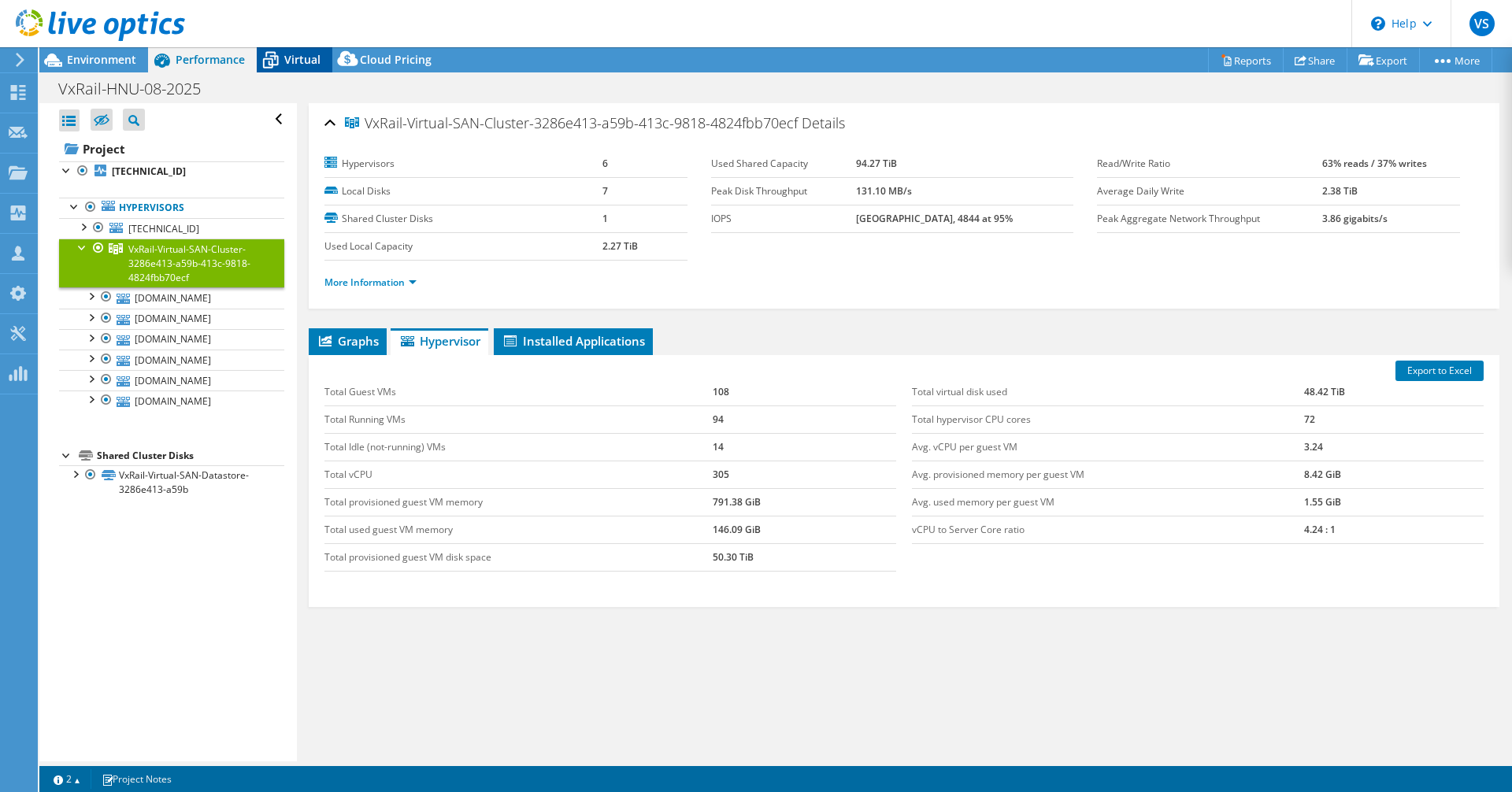
click at [298, 59] on span "Virtual" at bounding box center [302, 59] width 37 height 15
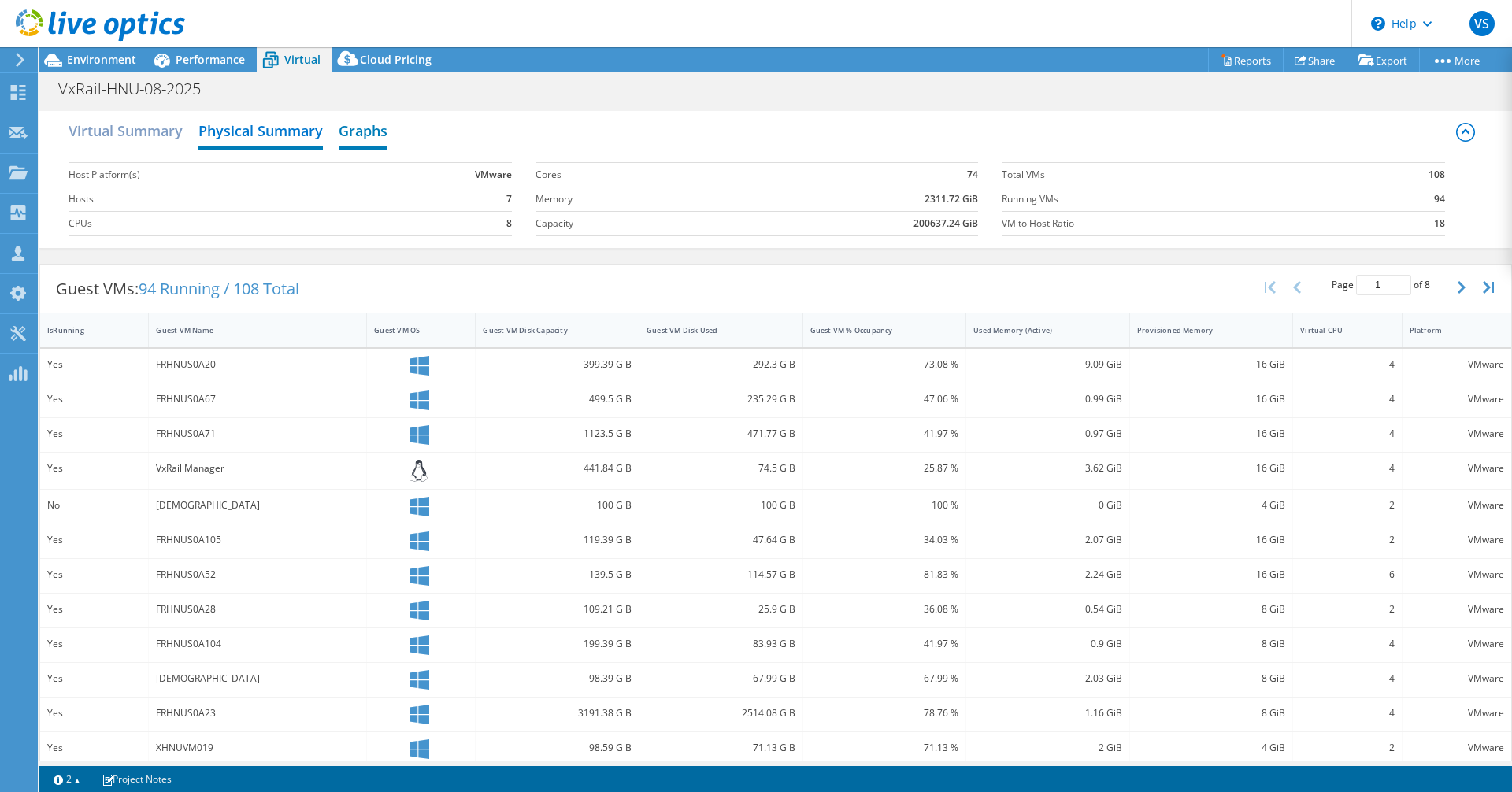
click at [347, 131] on h2 "Graphs" at bounding box center [363, 132] width 49 height 35
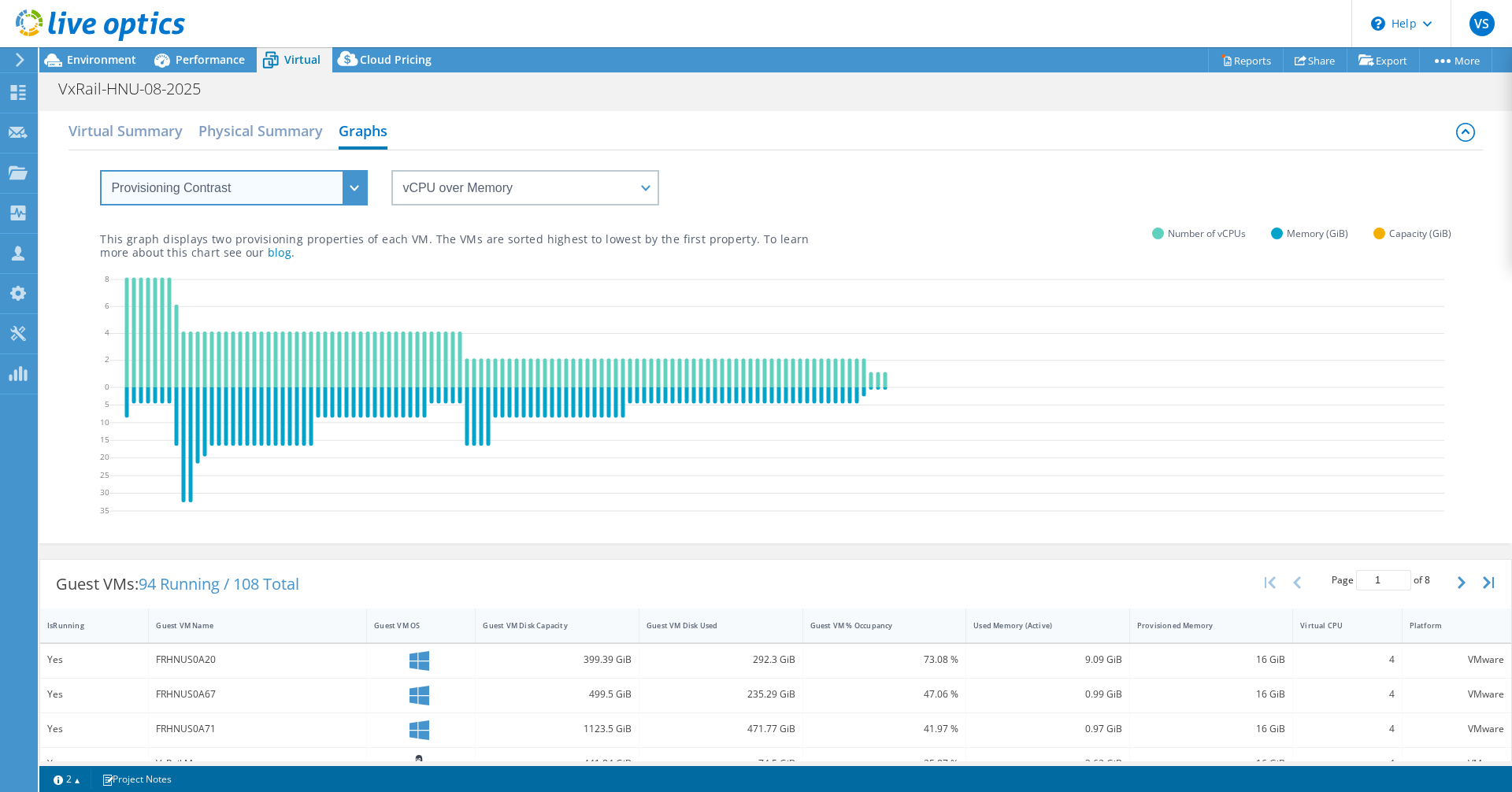
select select "Over Provisioning"
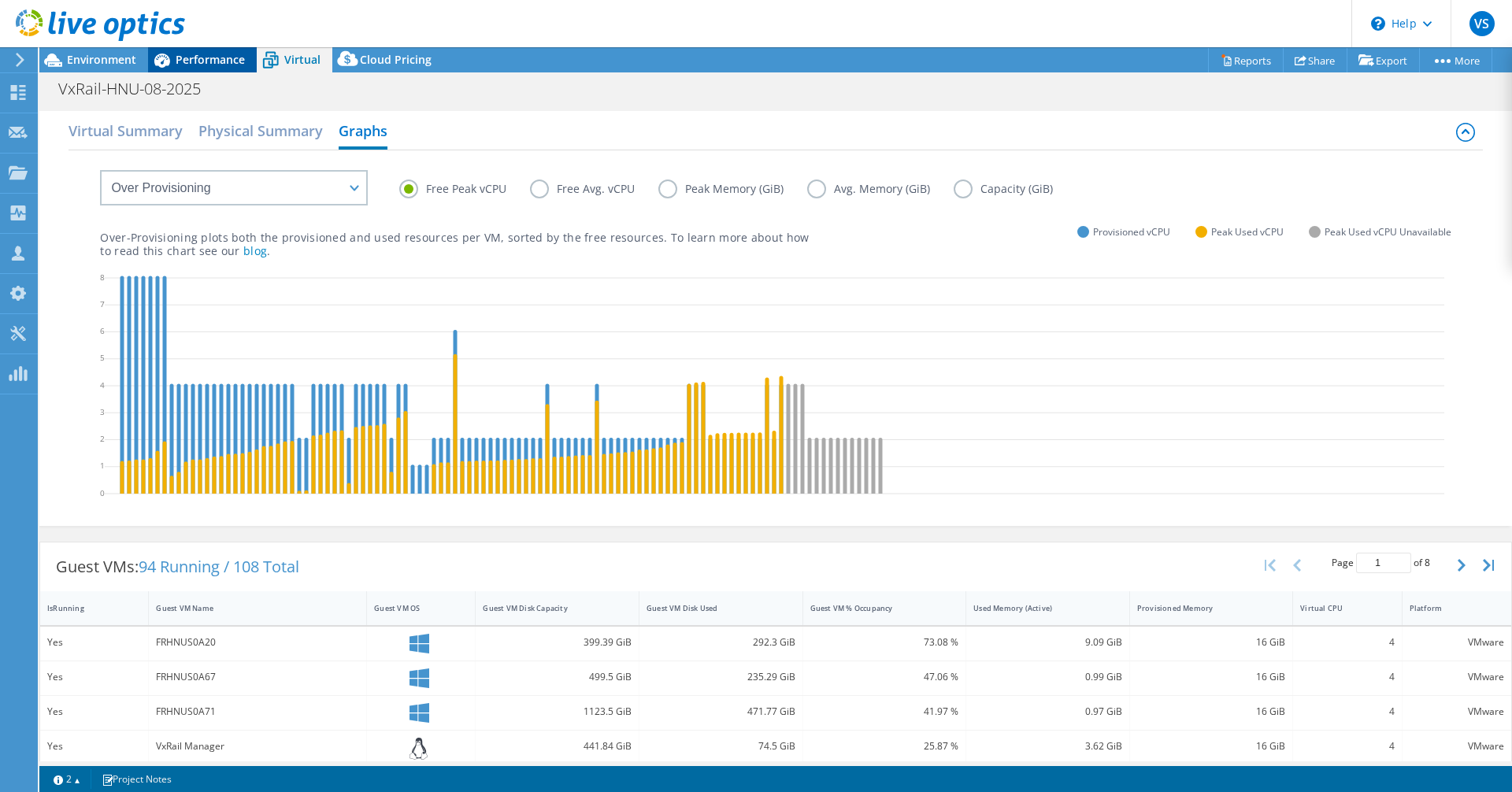
click at [189, 61] on span "Performance" at bounding box center [211, 59] width 70 height 15
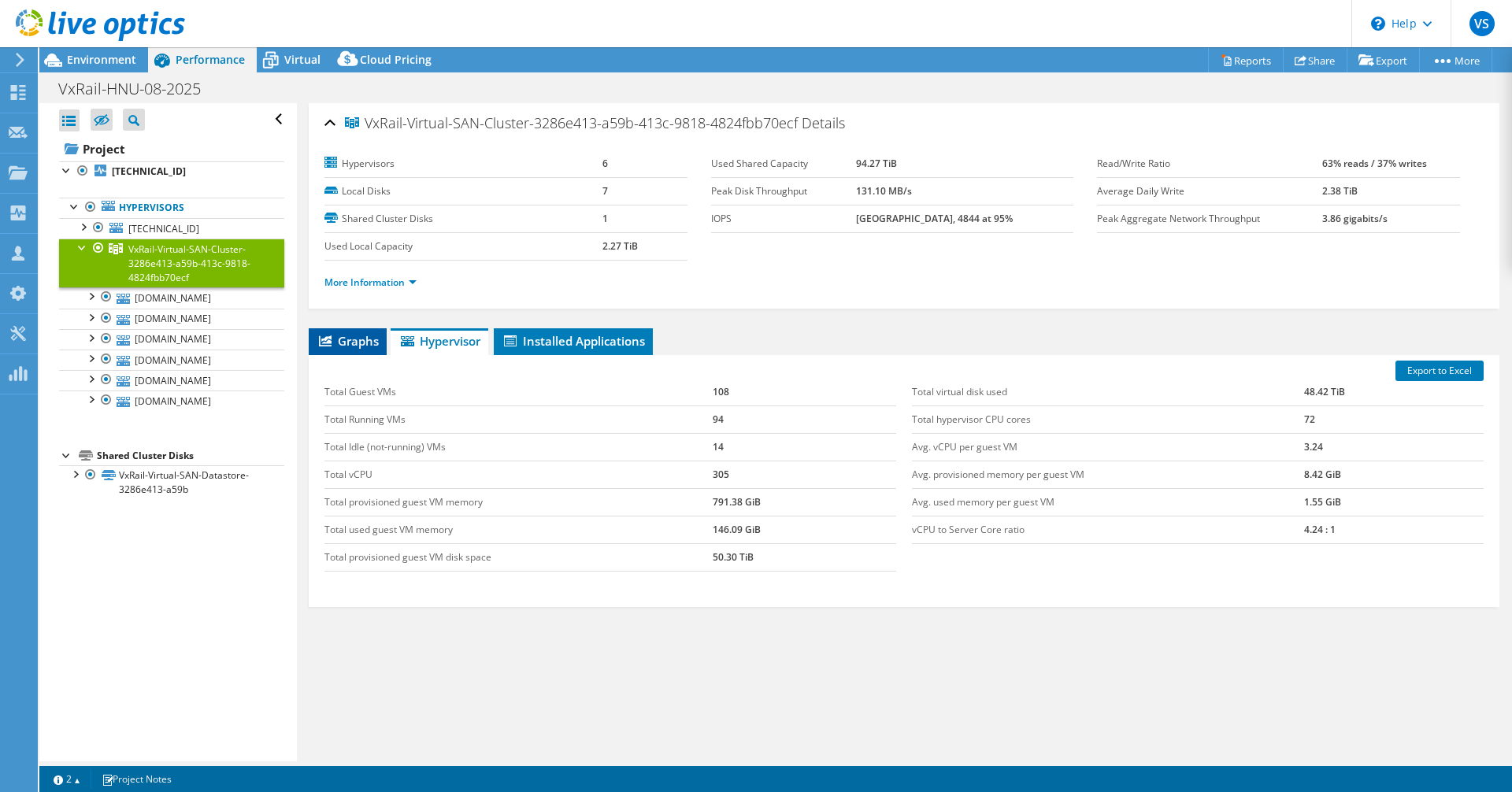
click at [362, 346] on span "Graphs" at bounding box center [348, 341] width 63 height 16
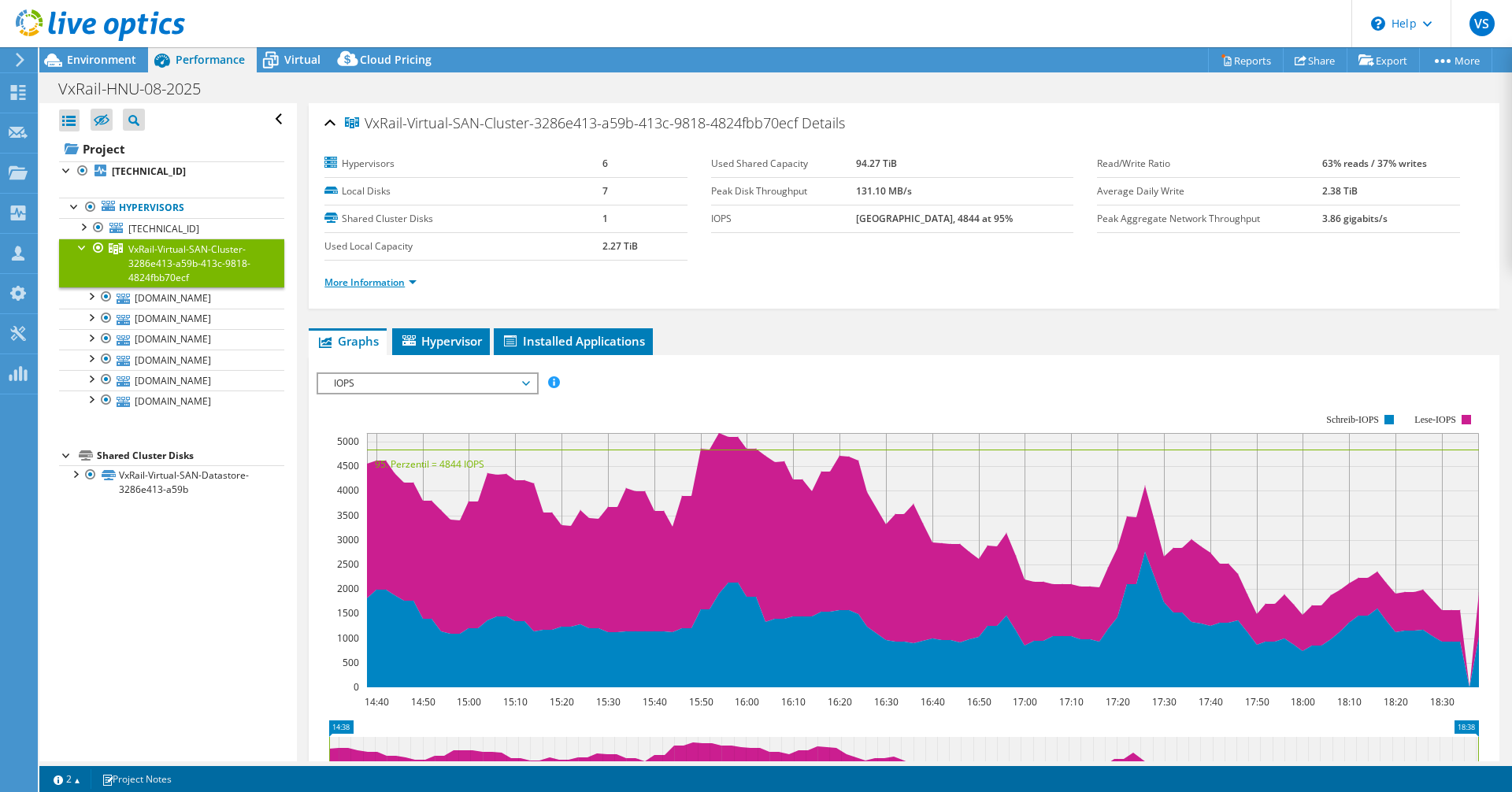
click at [409, 283] on link "More Information" at bounding box center [370, 282] width 92 height 13
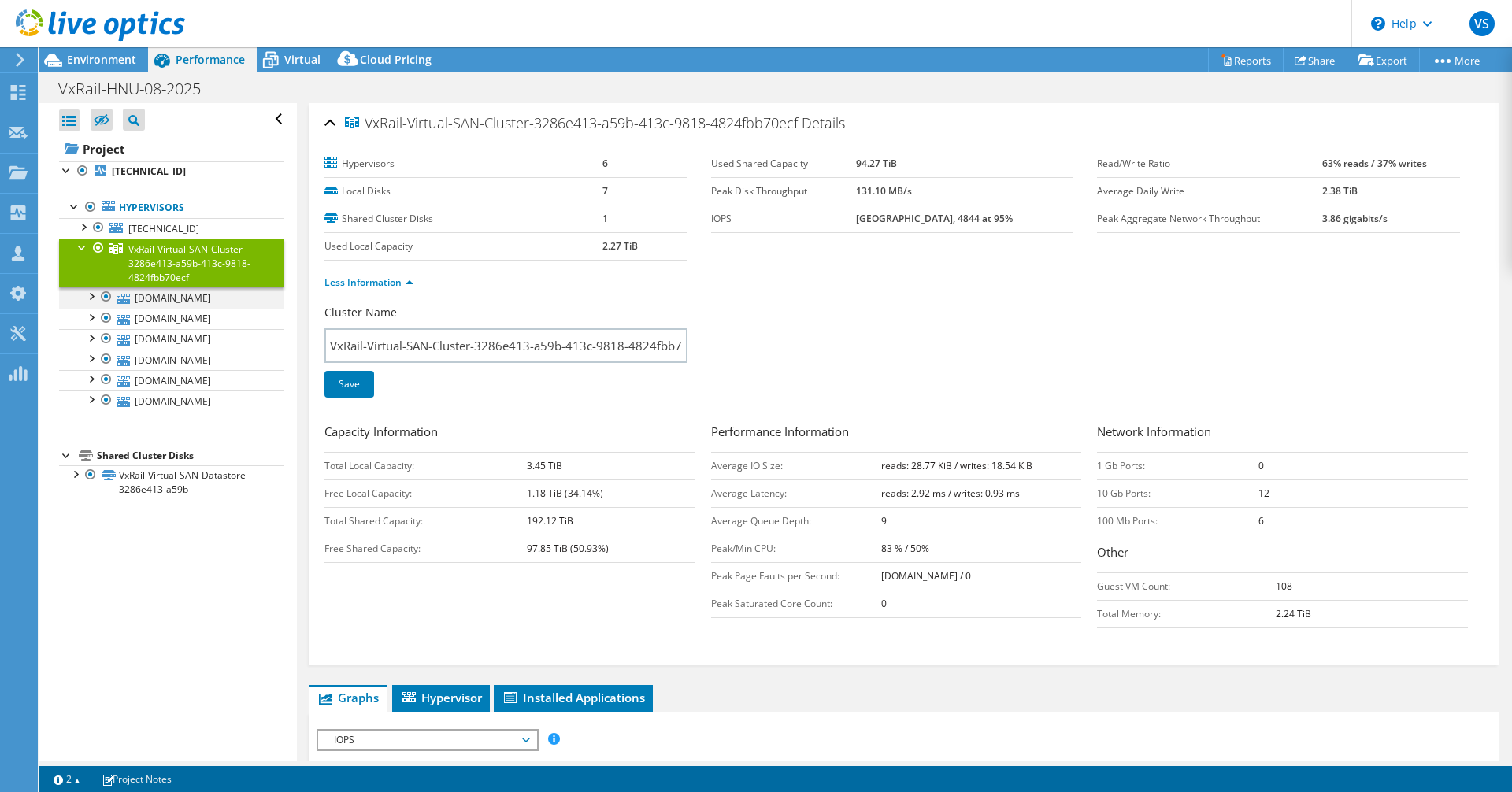
click at [93, 297] on div at bounding box center [91, 296] width 16 height 16
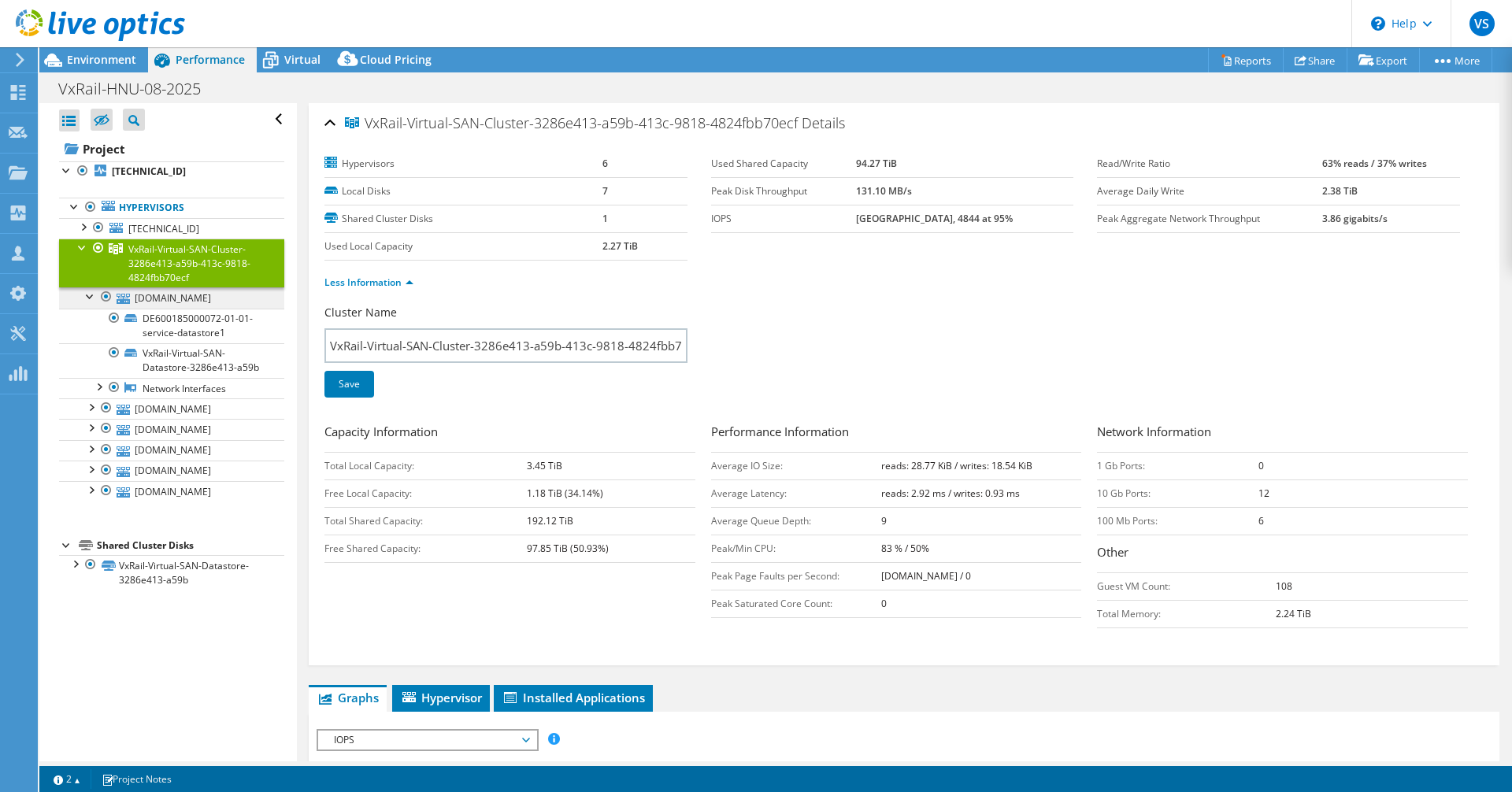
click at [187, 297] on link "[DOMAIN_NAME]" at bounding box center [172, 298] width 225 height 21
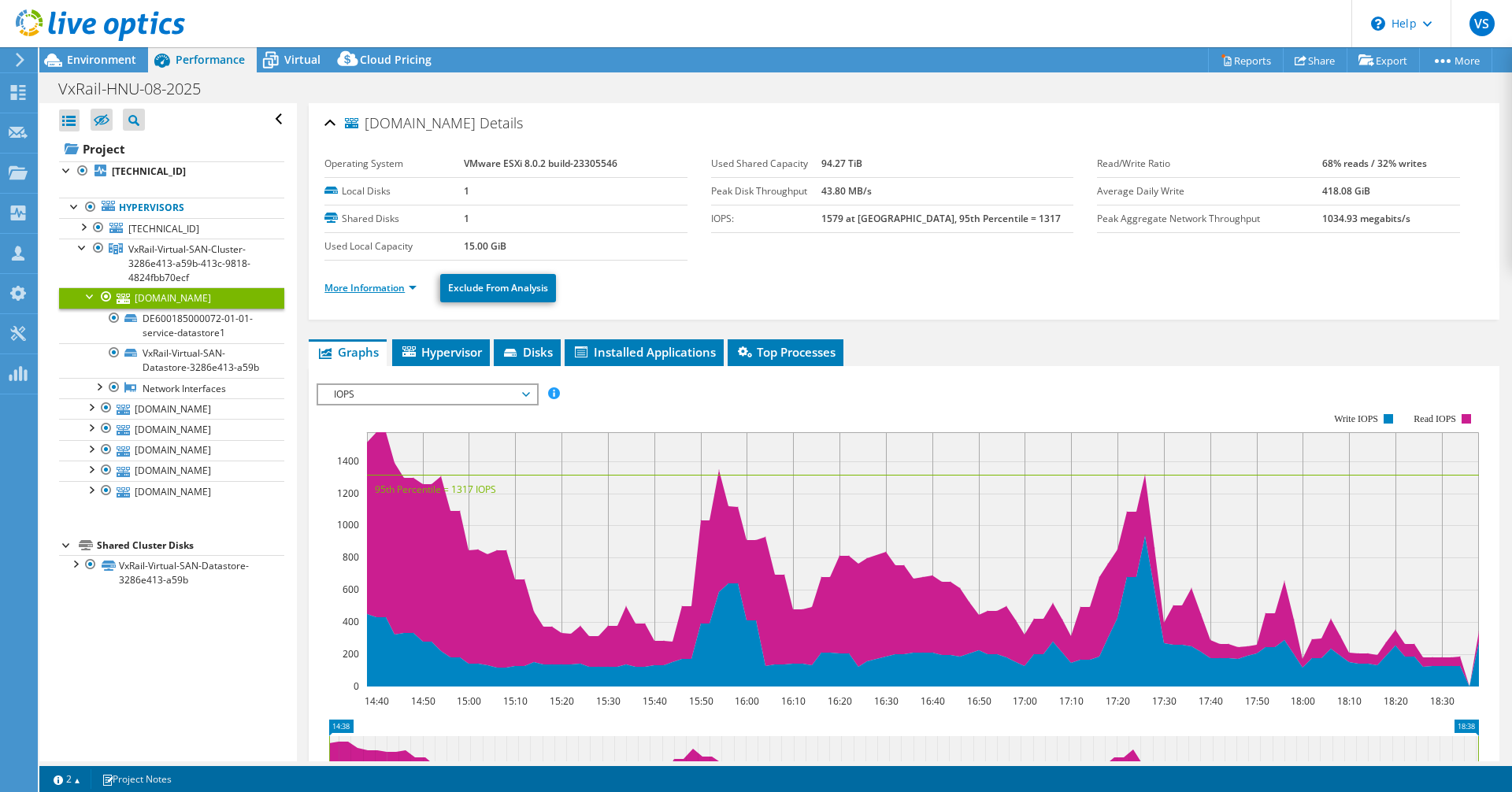
click at [382, 285] on link "More Information" at bounding box center [370, 288] width 92 height 13
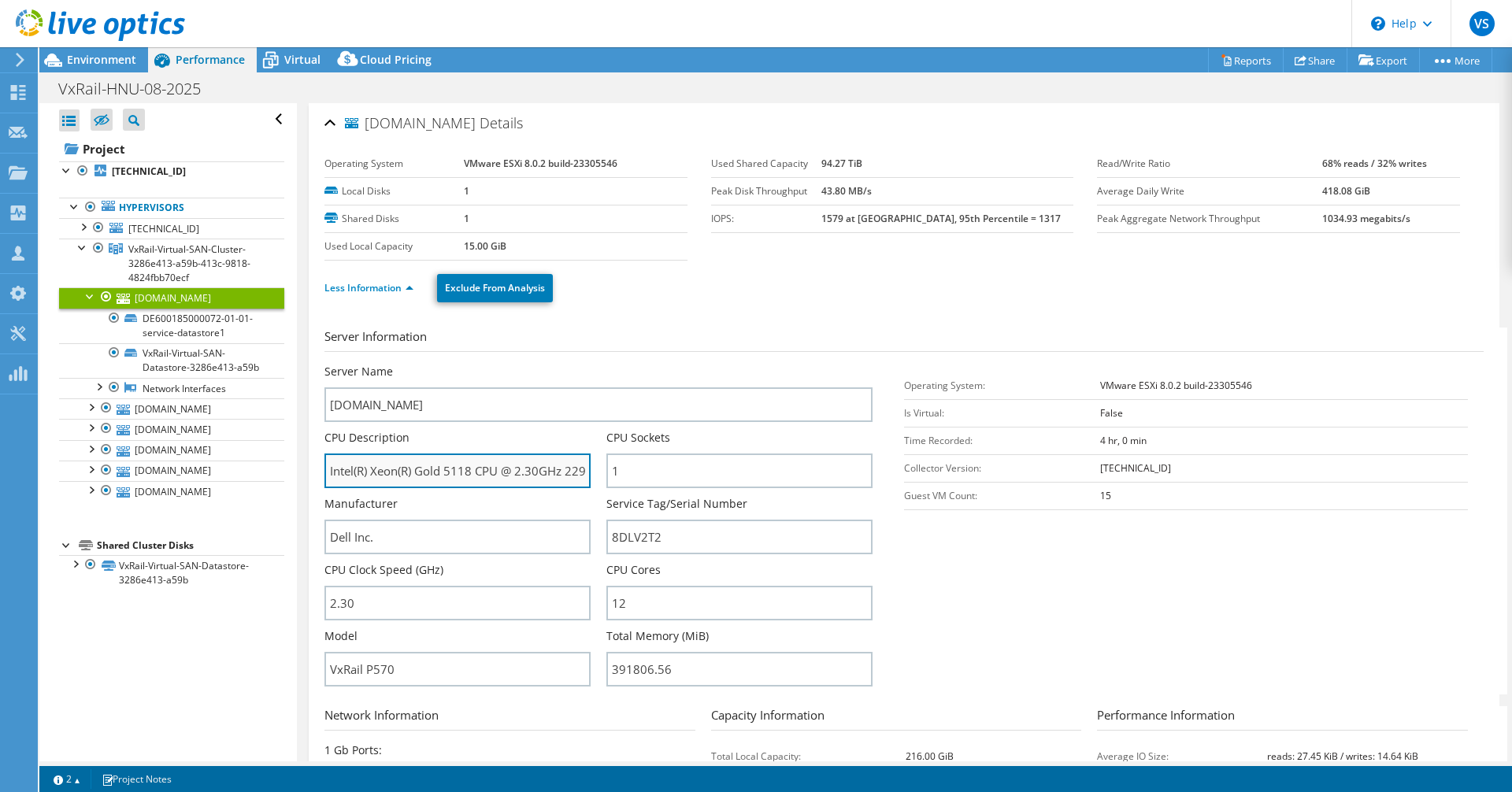
click at [504, 471] on input "Intel(R) Xeon(R) Gold 5118 CPU @ 2.30GHz 229 GHz" at bounding box center [458, 471] width 266 height 35
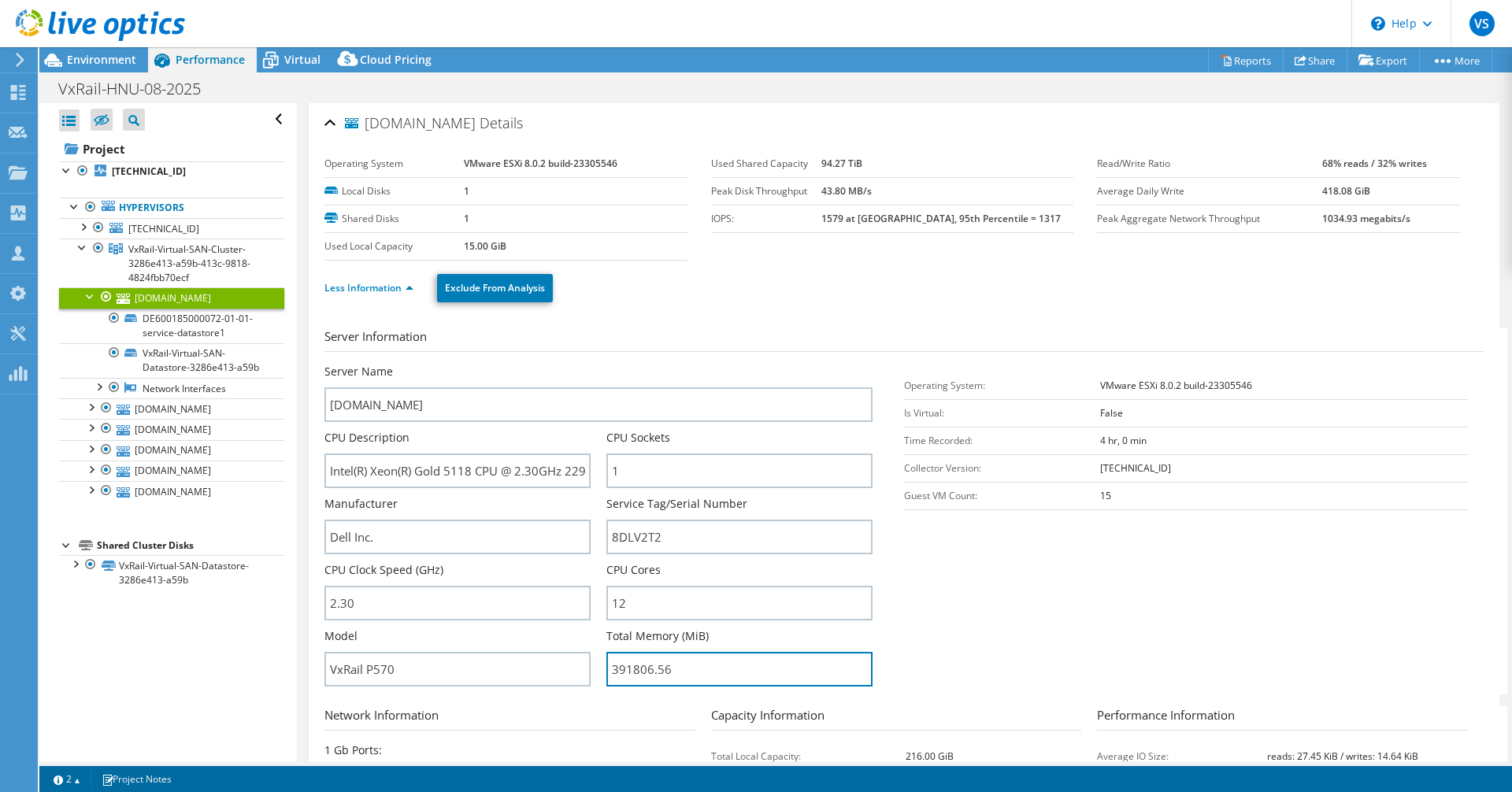
drag, startPoint x: 631, startPoint y: 670, endPoint x: 601, endPoint y: 671, distance: 30.0
click at [601, 364] on div "Server Name [DOMAIN_NAME] CPU Description Intel(R) Xeon(R) Gold 5118 CPU @ 2.30…" at bounding box center [606, 364] width 564 height 0
click at [686, 674] on input "391806.56" at bounding box center [740, 670] width 266 height 35
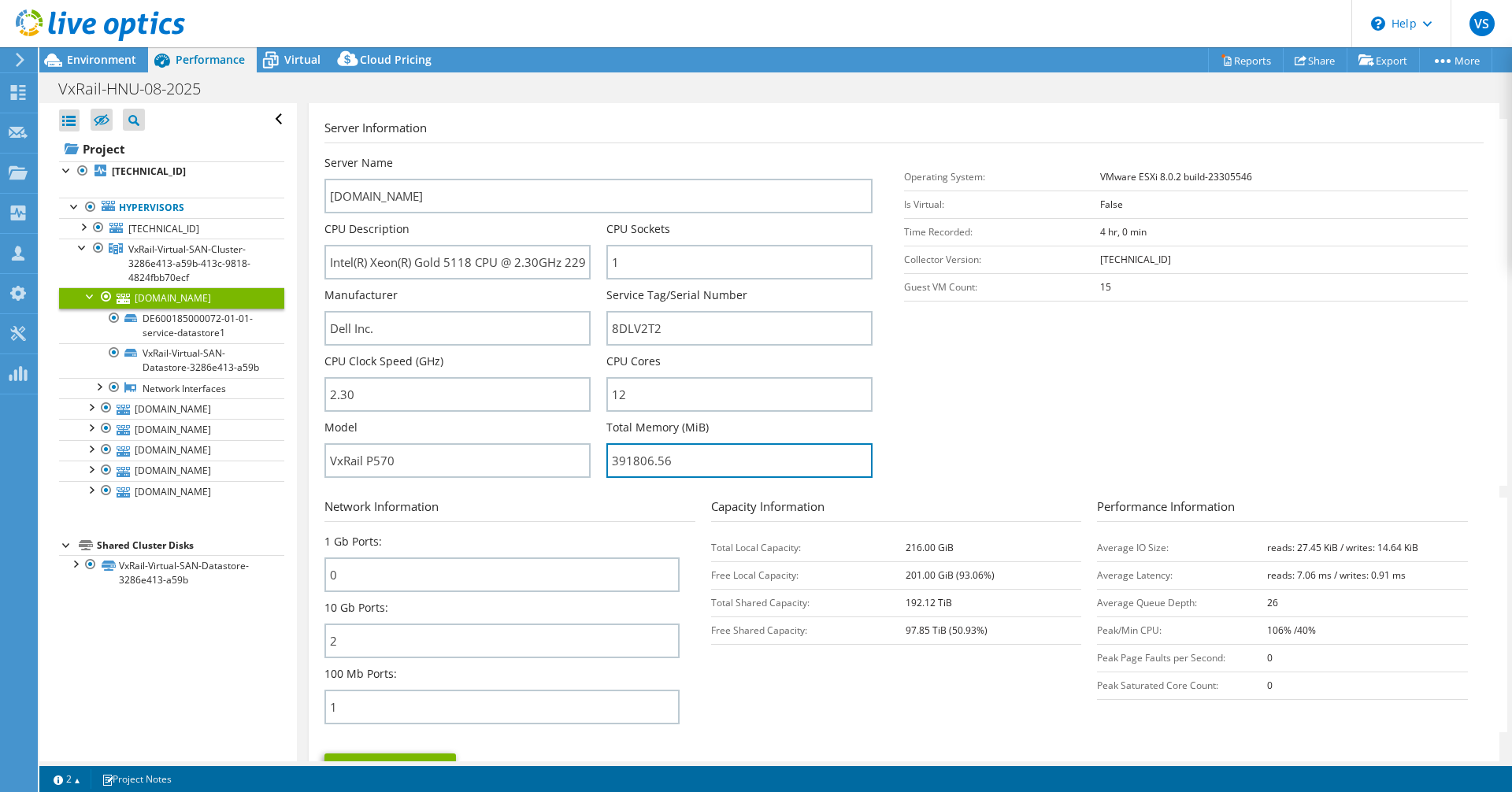
scroll to position [202, 0]
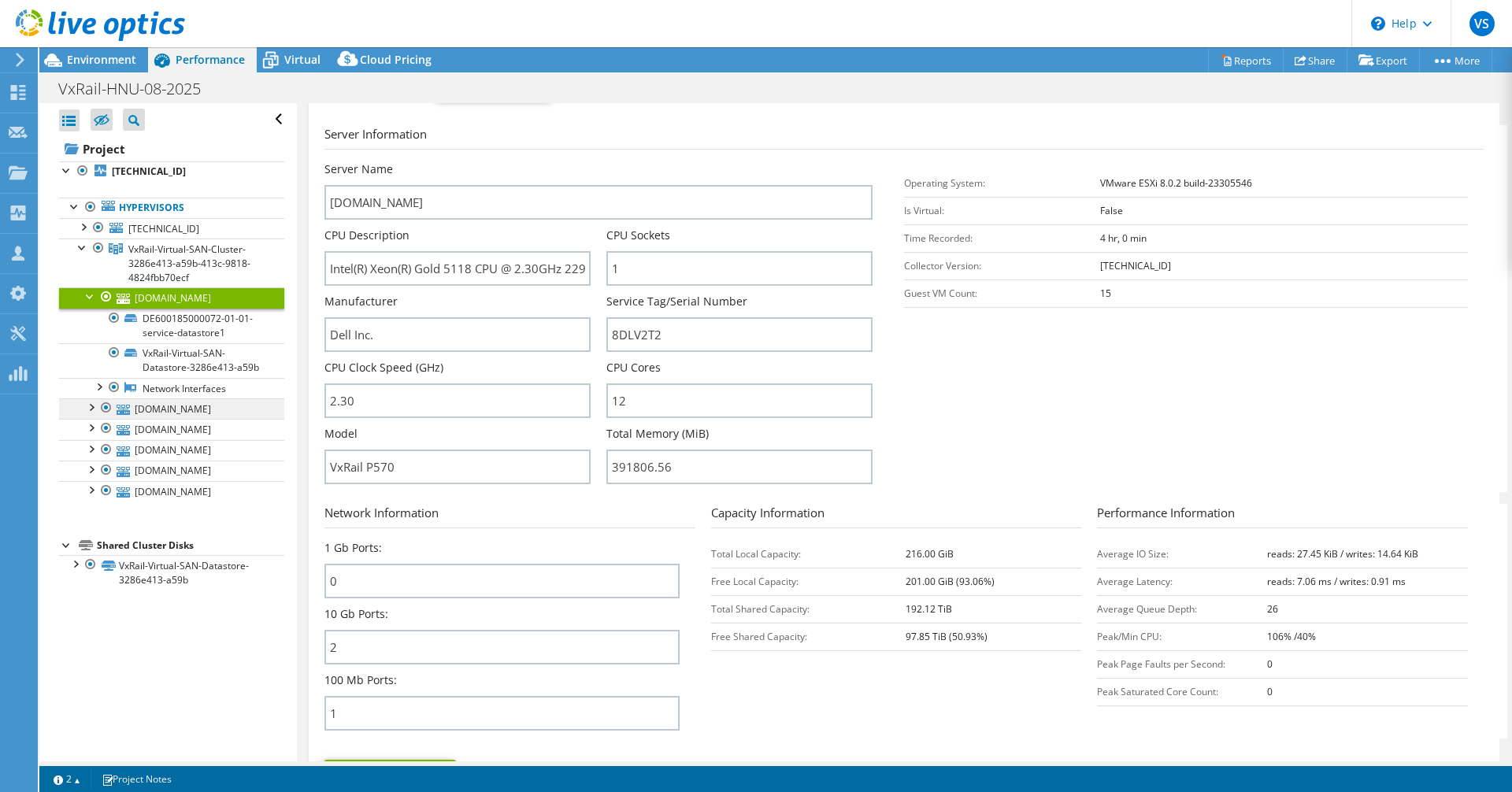
click at [189, 411] on link "[DOMAIN_NAME]" at bounding box center [172, 409] width 225 height 21
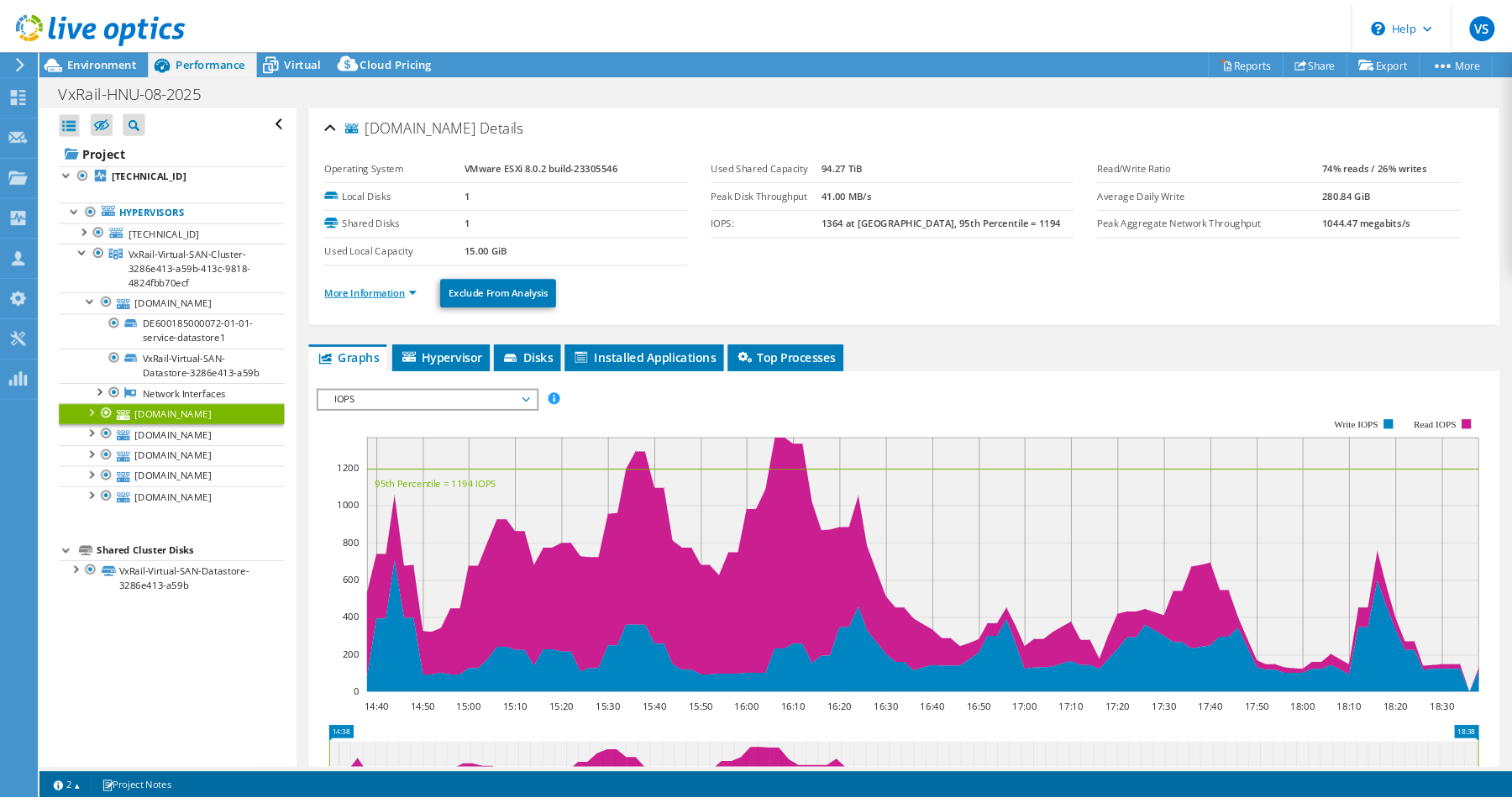
scroll to position [0, 0]
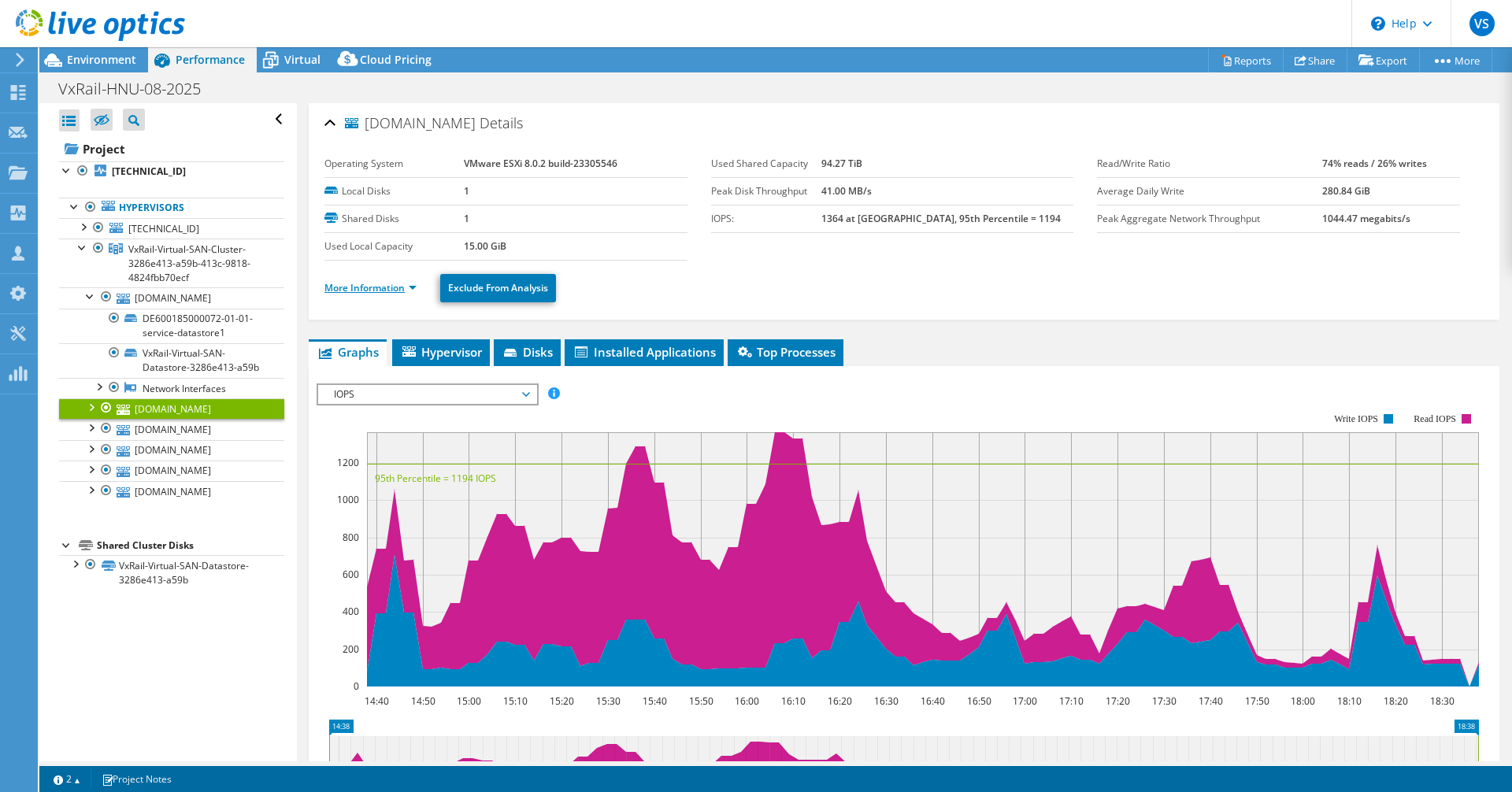
click at [381, 286] on link "More Information" at bounding box center [370, 288] width 92 height 13
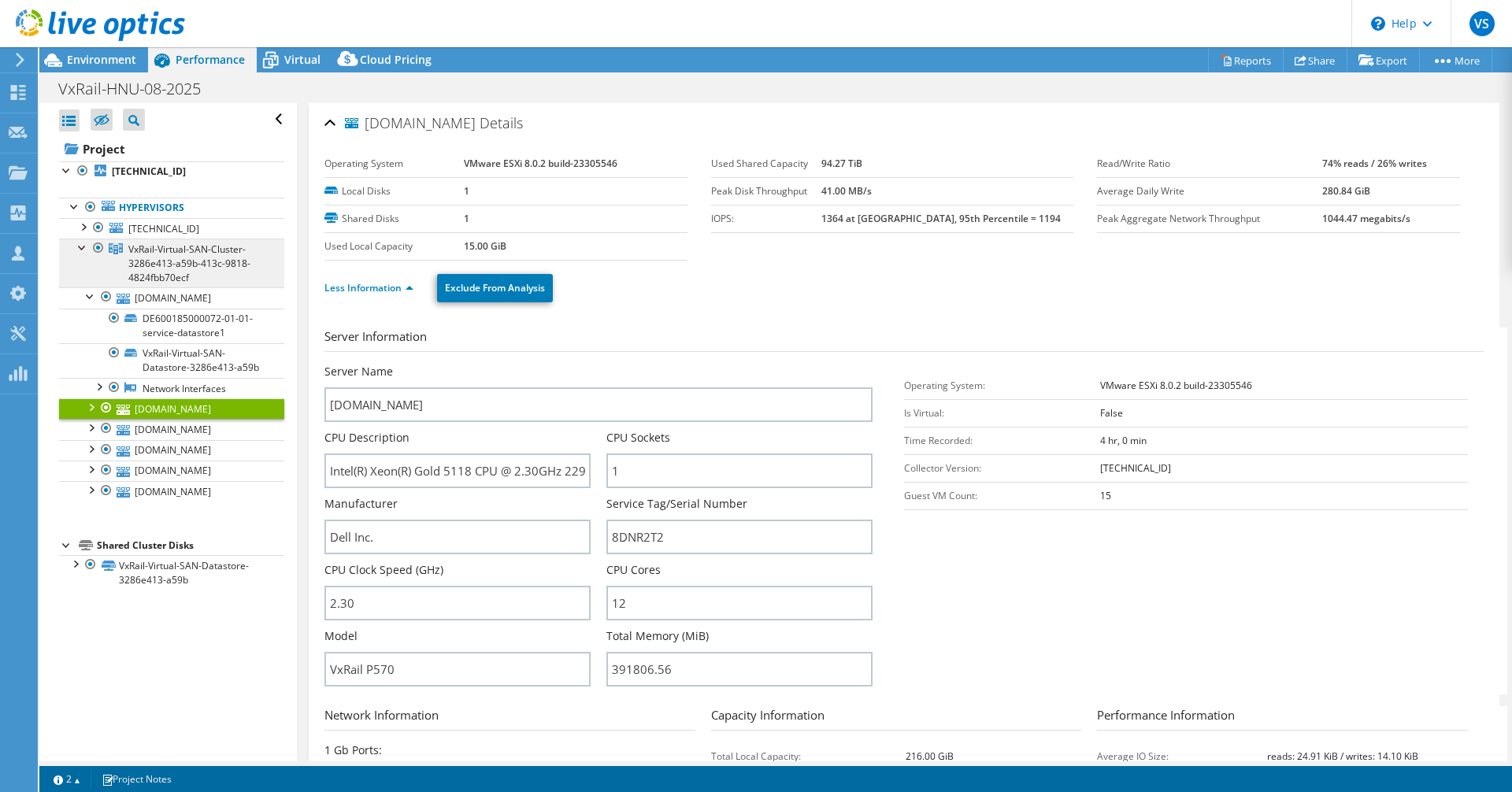
click at [180, 274] on span "VxRail-Virtual-SAN-Cluster-3286e413-a59b-413c-9818-4824fbb70ecf" at bounding box center [189, 263] width 122 height 42
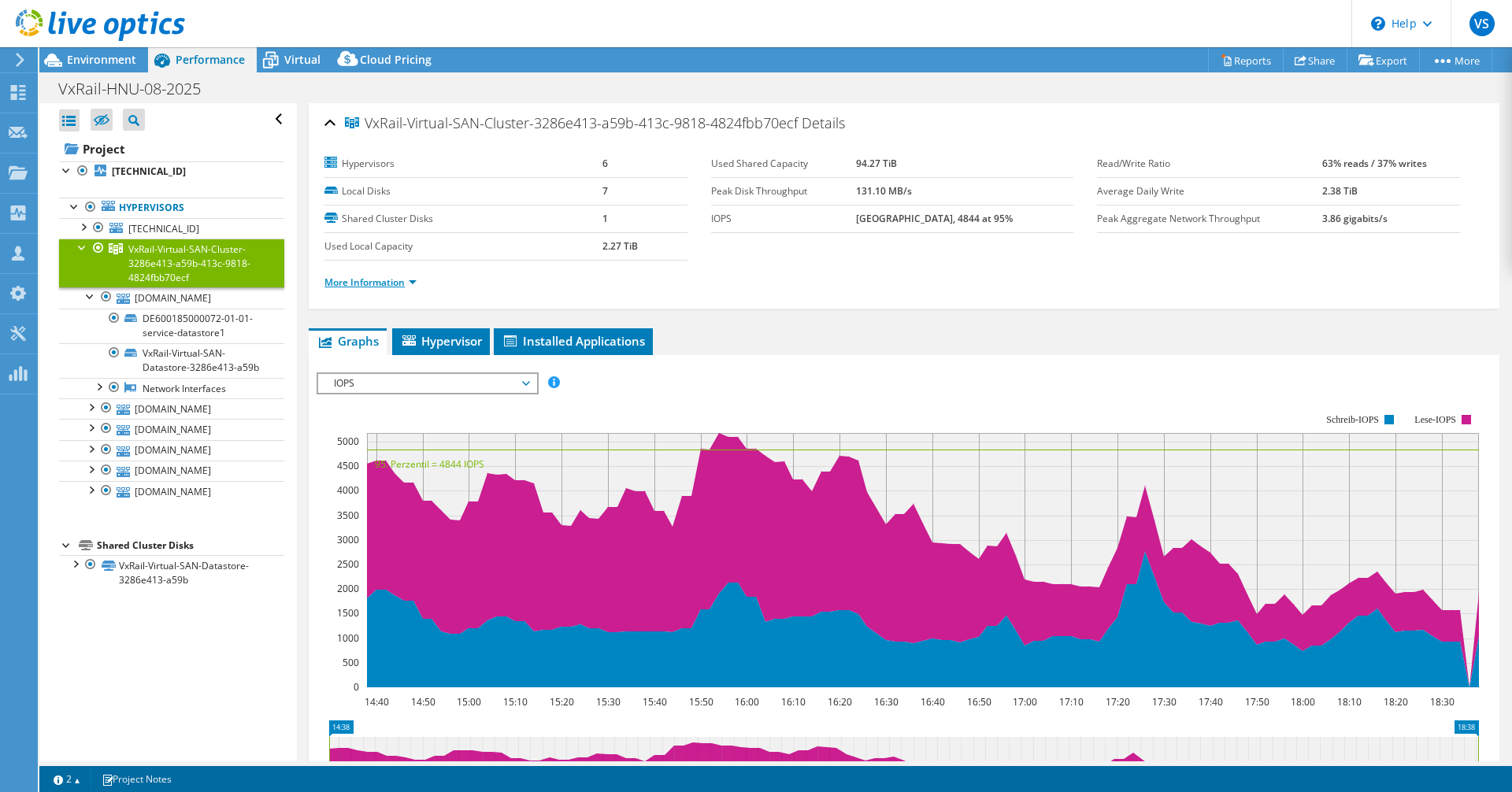
click at [367, 277] on link "More Information" at bounding box center [370, 282] width 92 height 13
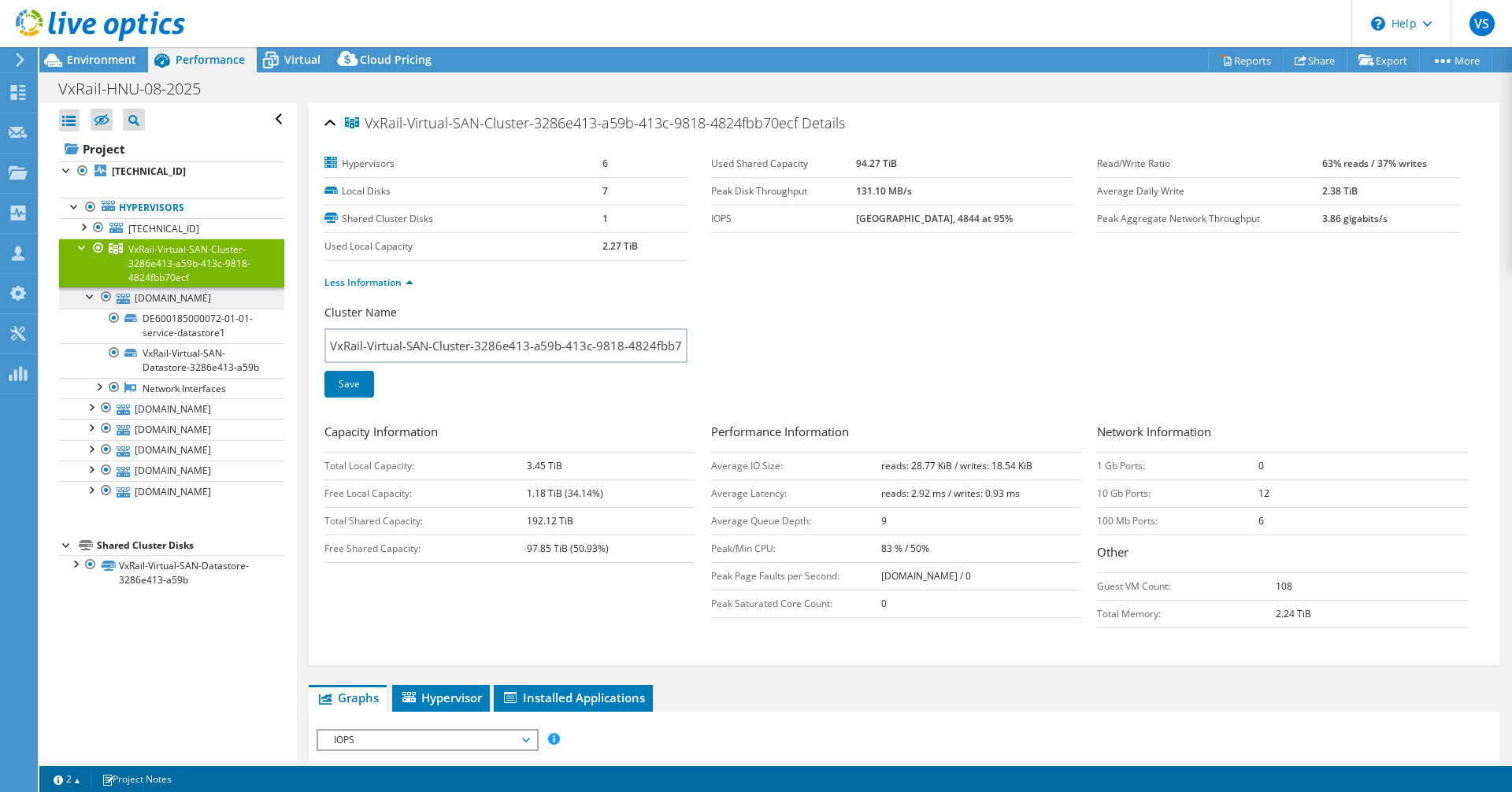
click at [186, 297] on link "[DOMAIN_NAME]" at bounding box center [172, 298] width 225 height 21
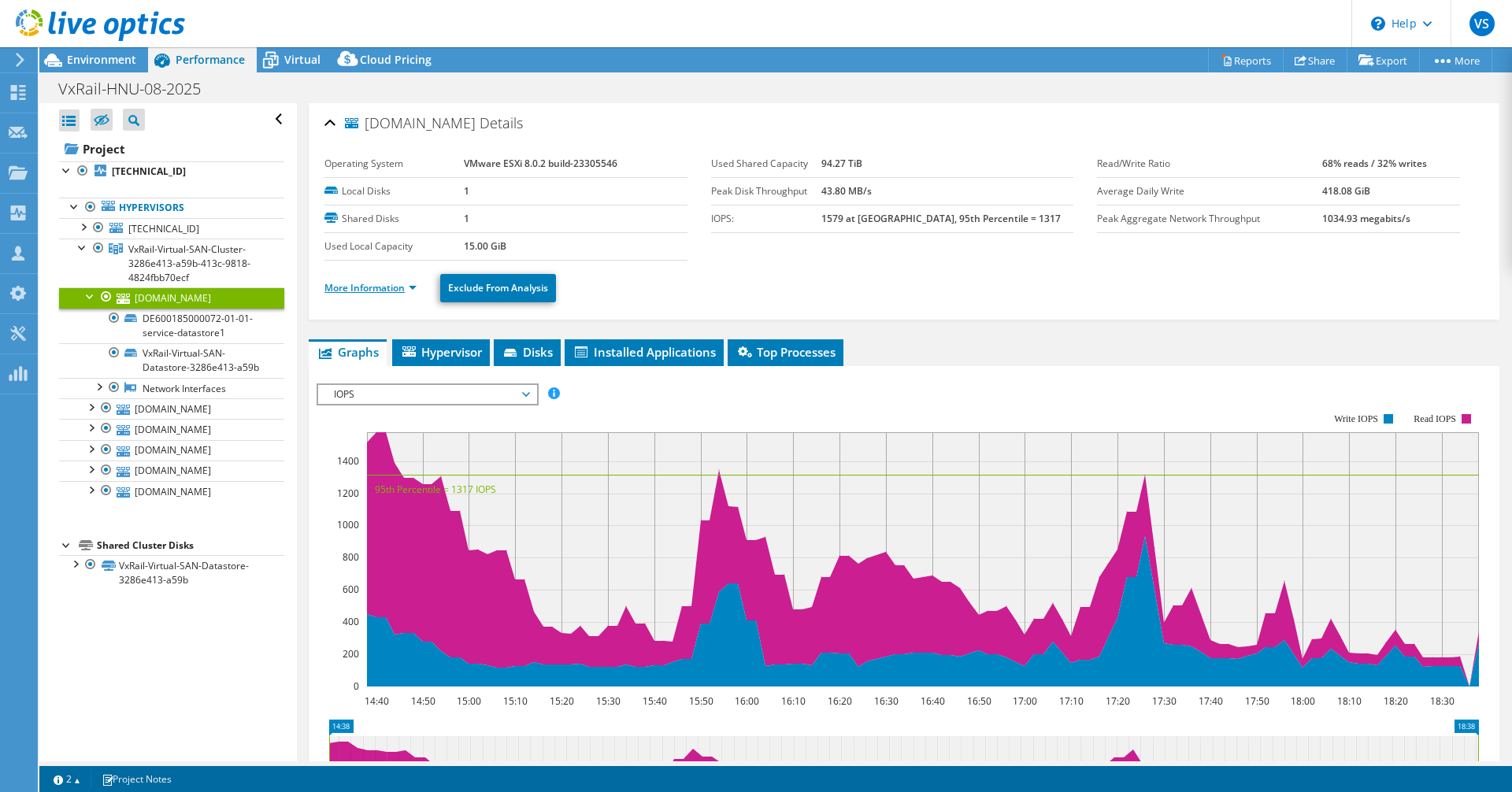
click at [382, 282] on link "More Information" at bounding box center [370, 288] width 92 height 13
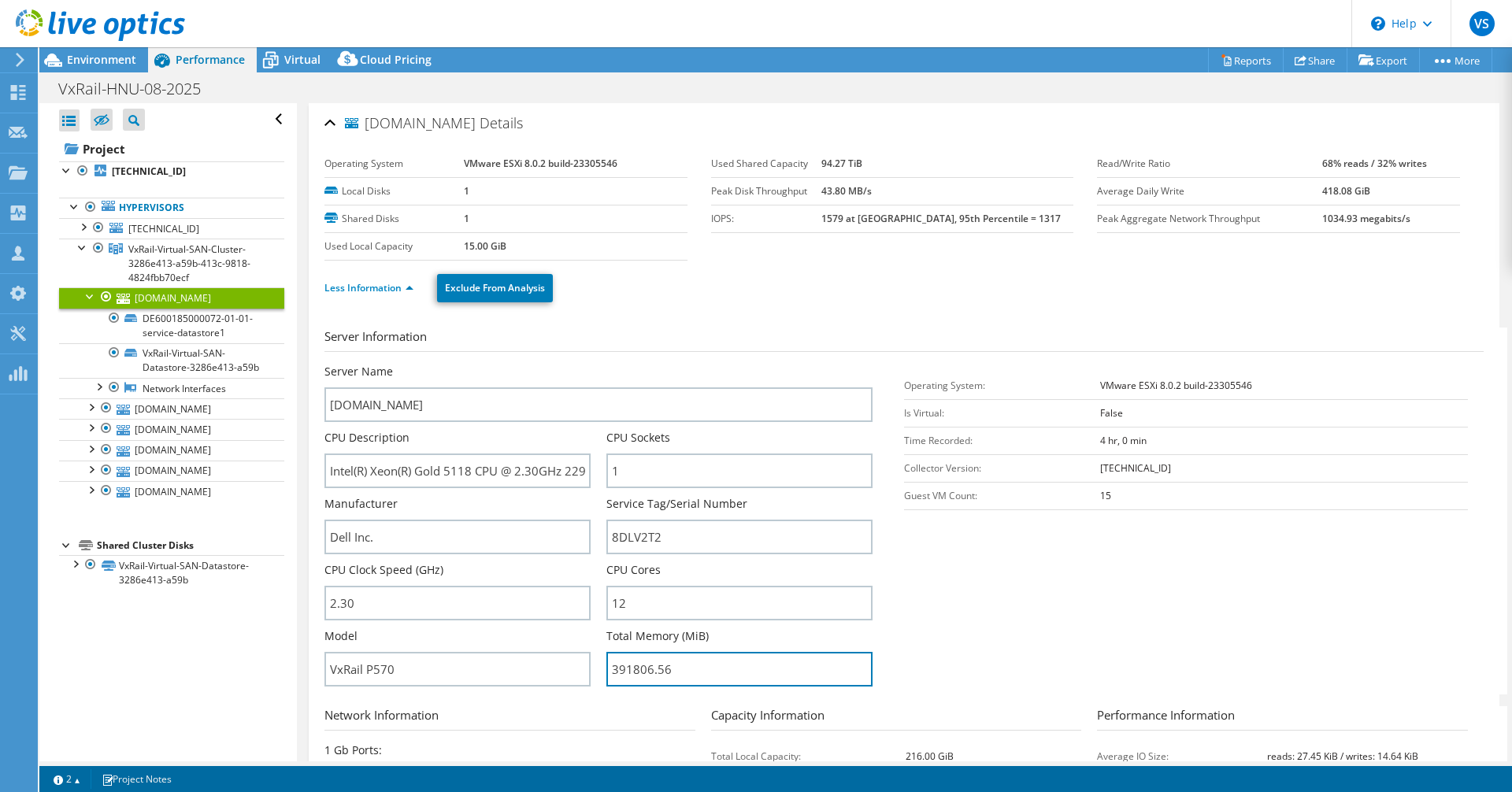
drag, startPoint x: 652, startPoint y: 668, endPoint x: 595, endPoint y: 665, distance: 57.1
click at [595, 364] on div "Server Name [DOMAIN_NAME] CPU Description Intel(R) Xeon(R) Gold 5118 CPU @ 2.30…" at bounding box center [606, 364] width 564 height 0
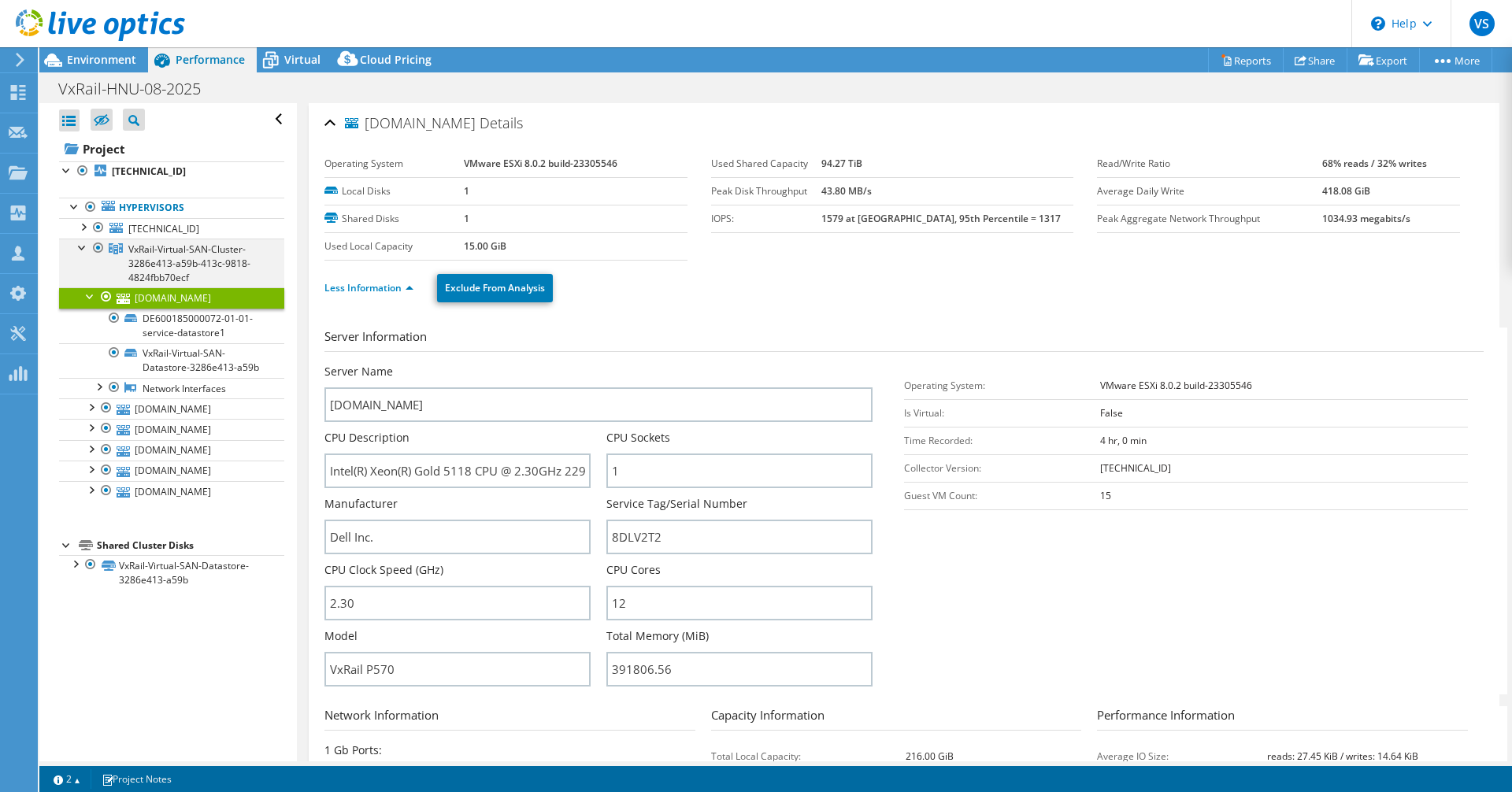
click at [80, 250] on div at bounding box center [83, 247] width 16 height 16
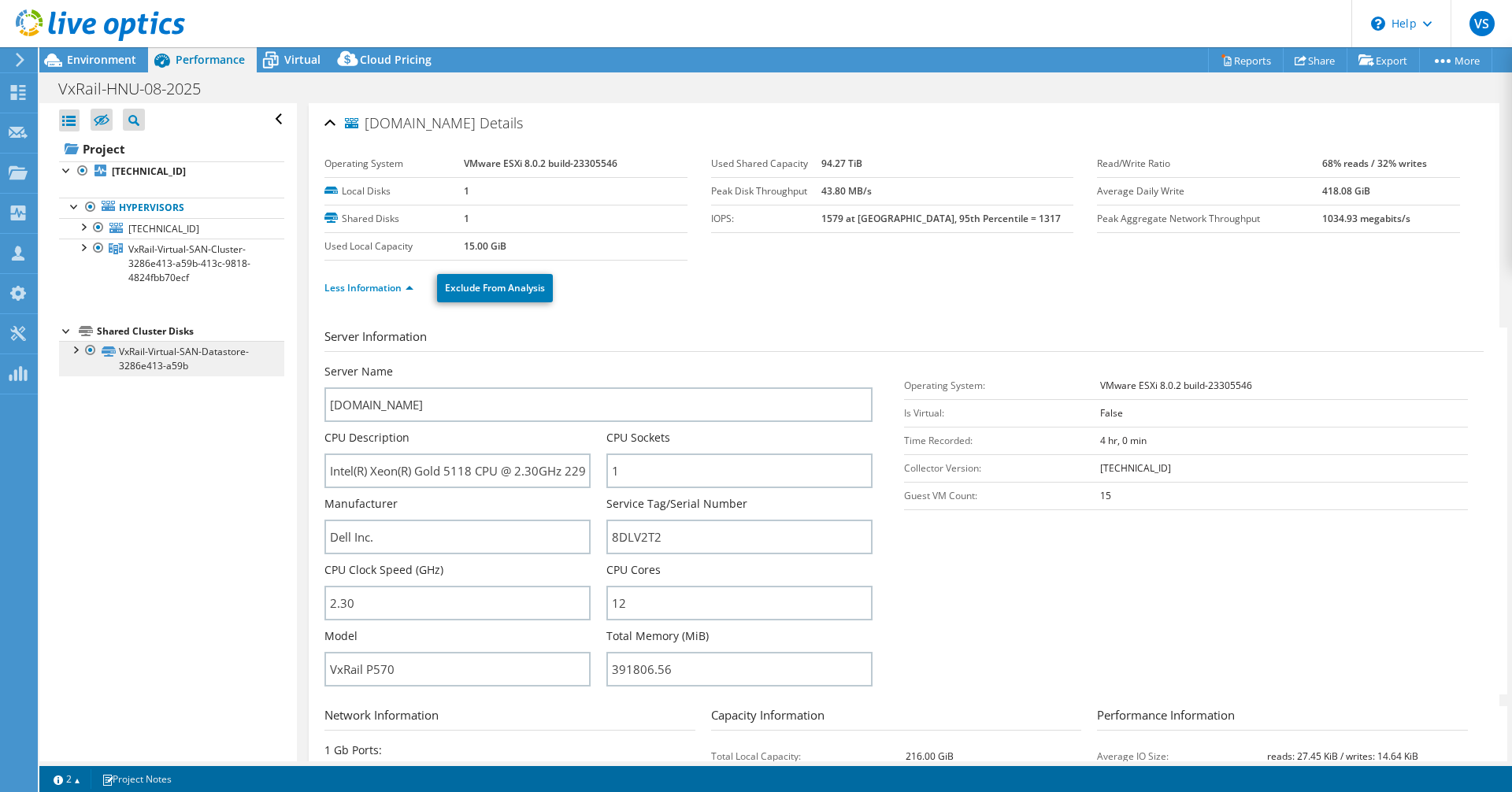
click at [178, 362] on link "VxRail-Virtual-SAN-Datastore-3286e413-a59b" at bounding box center [172, 358] width 225 height 35
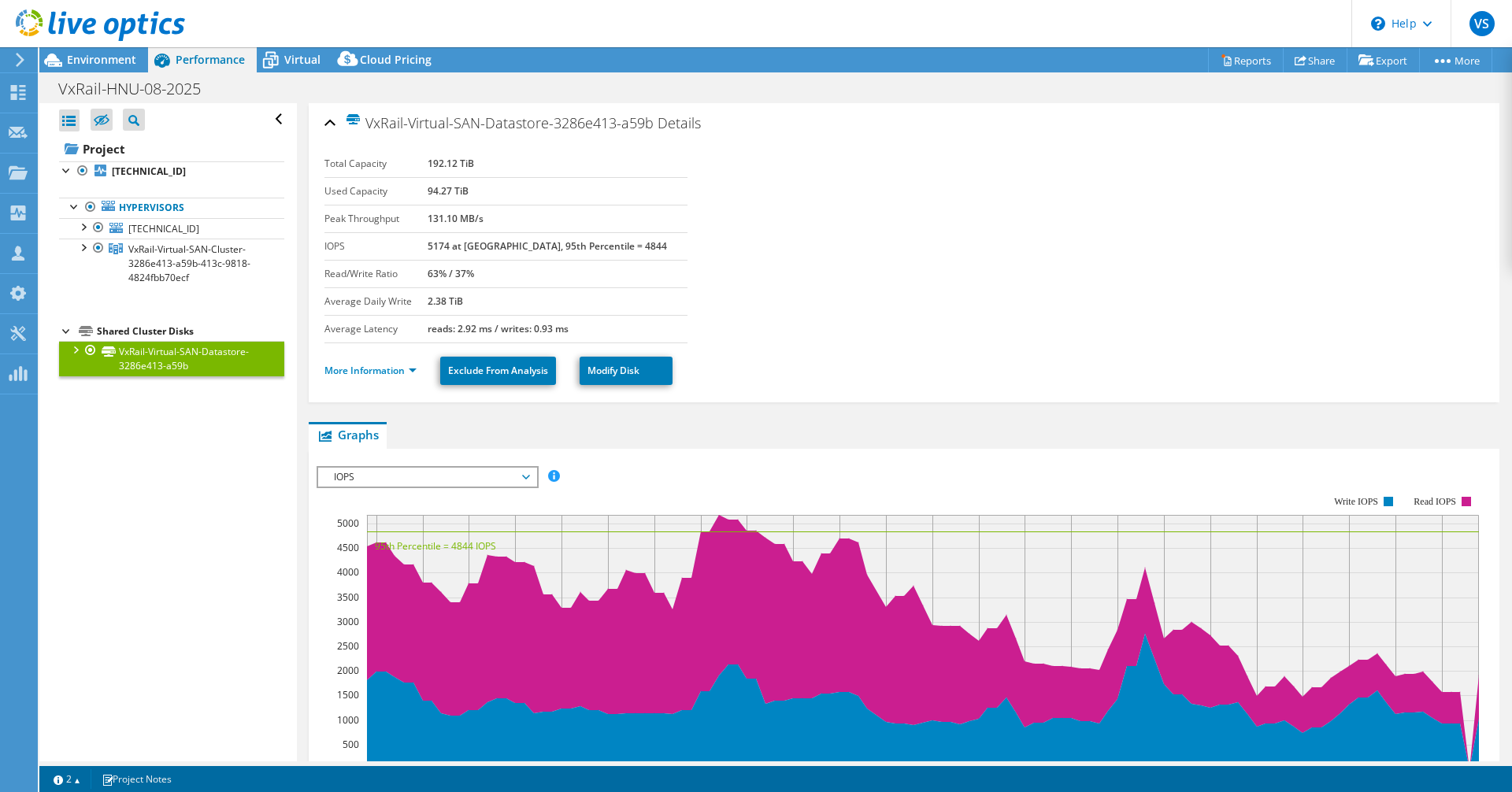
click at [468, 191] on b "94.27 TiB" at bounding box center [448, 190] width 41 height 13
